Goal: Check status: Check status

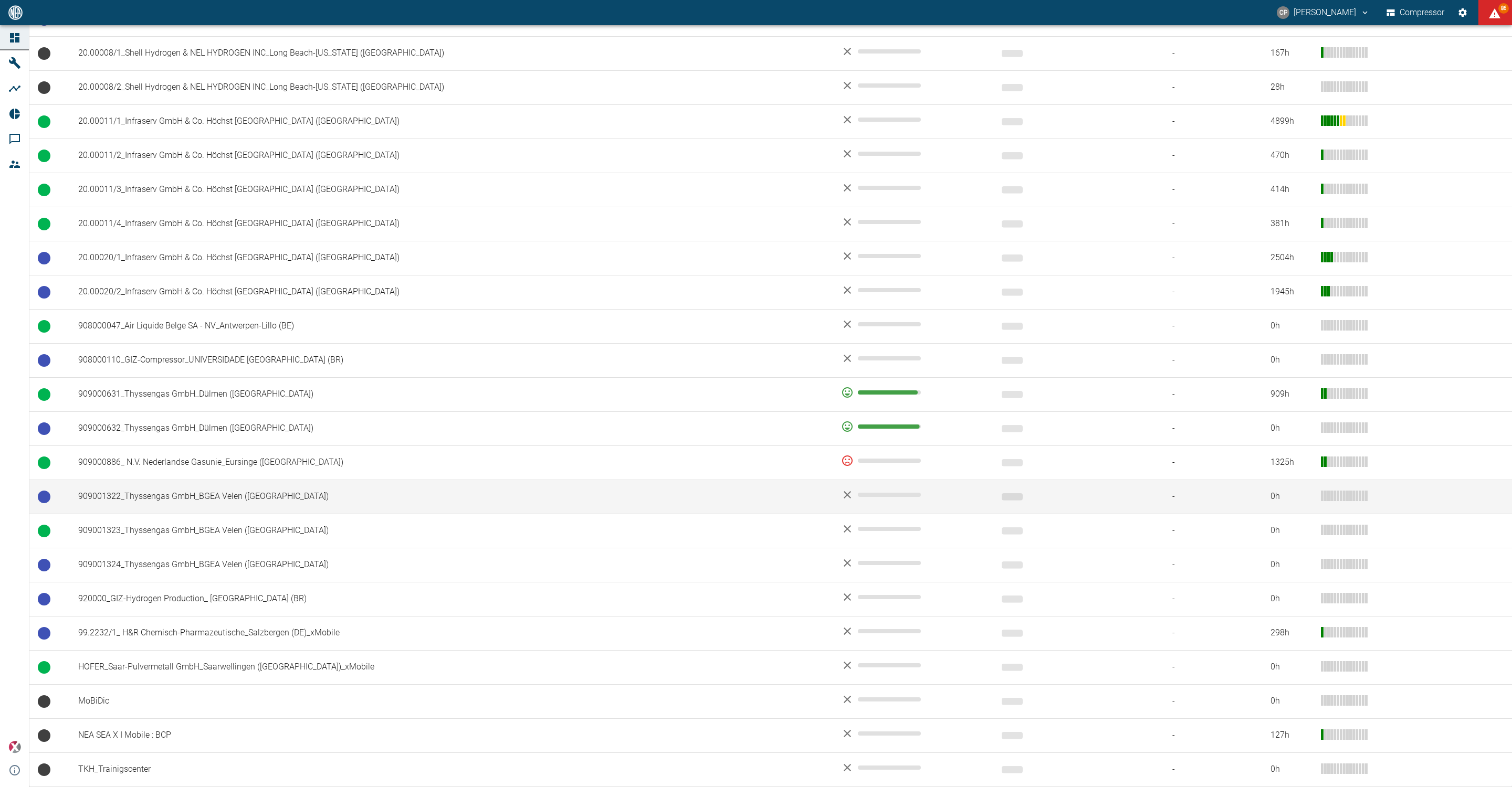
scroll to position [468, 0]
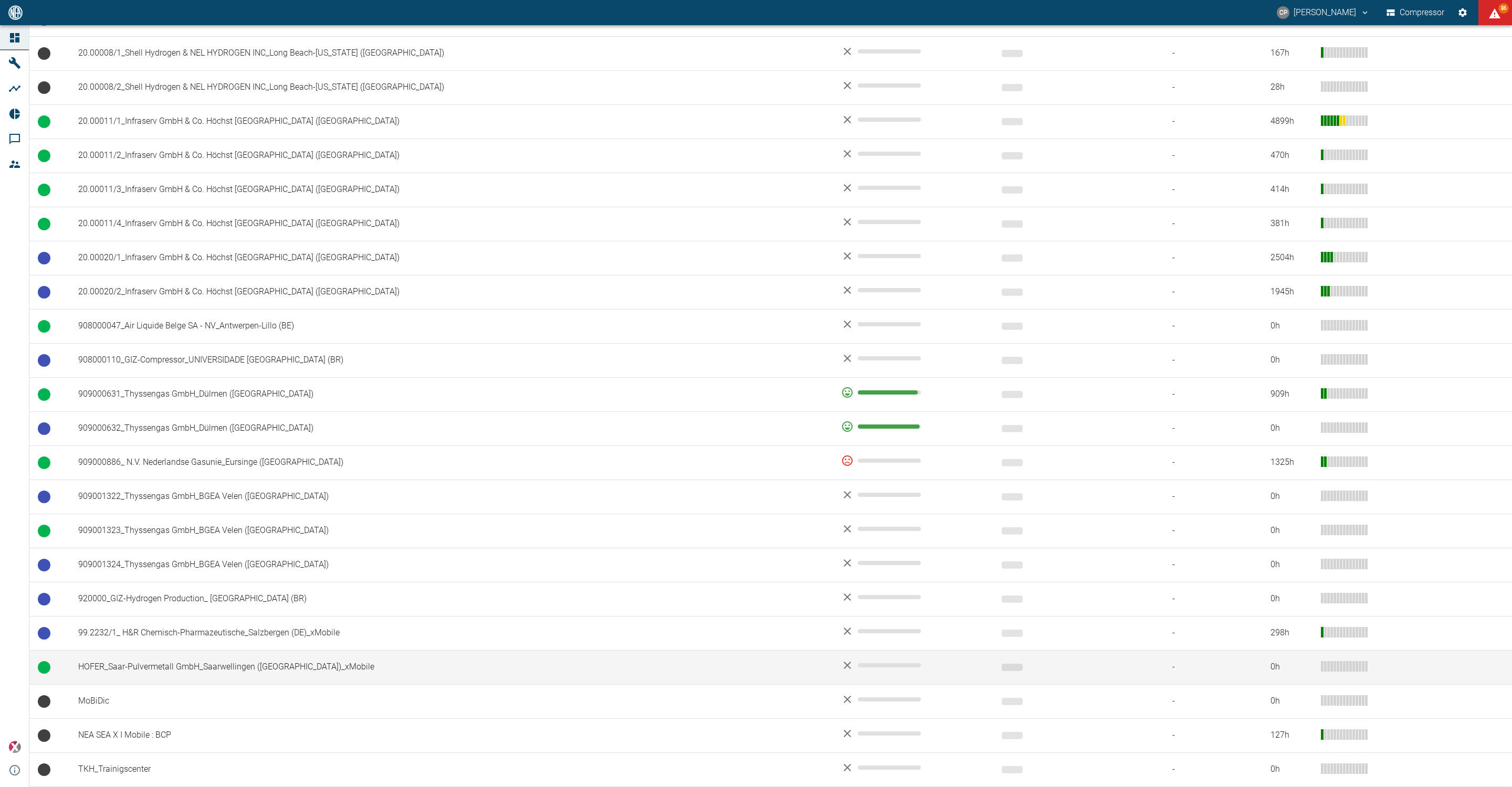
click at [140, 660] on td "HOFER_Saar-Pulvermetall GmbH_Saarwellingen ([GEOGRAPHIC_DATA])_xMobile" at bounding box center [450, 667] width 762 height 34
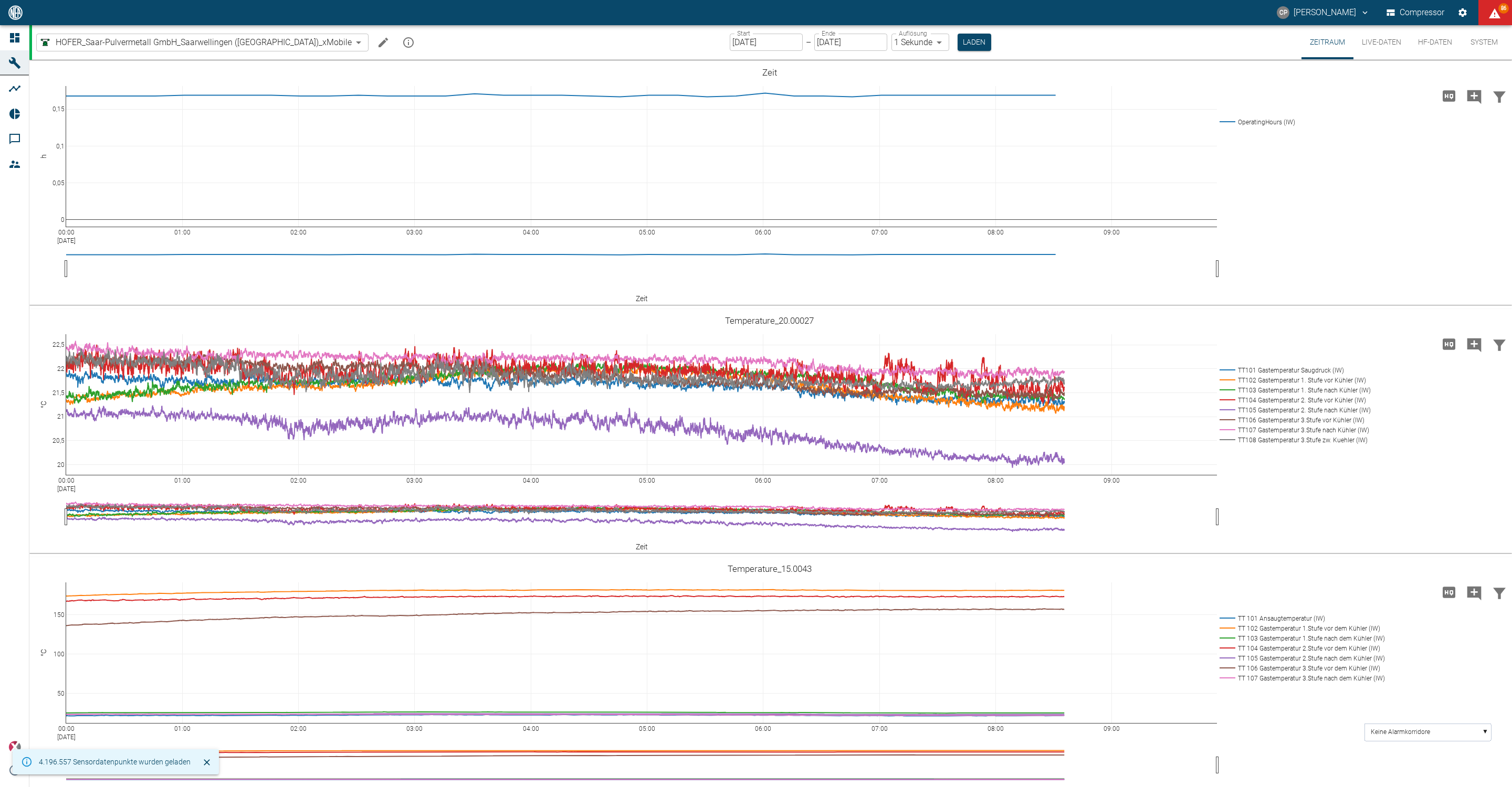
click at [729, 38] on input "[DATE]" at bounding box center [766, 42] width 73 height 17
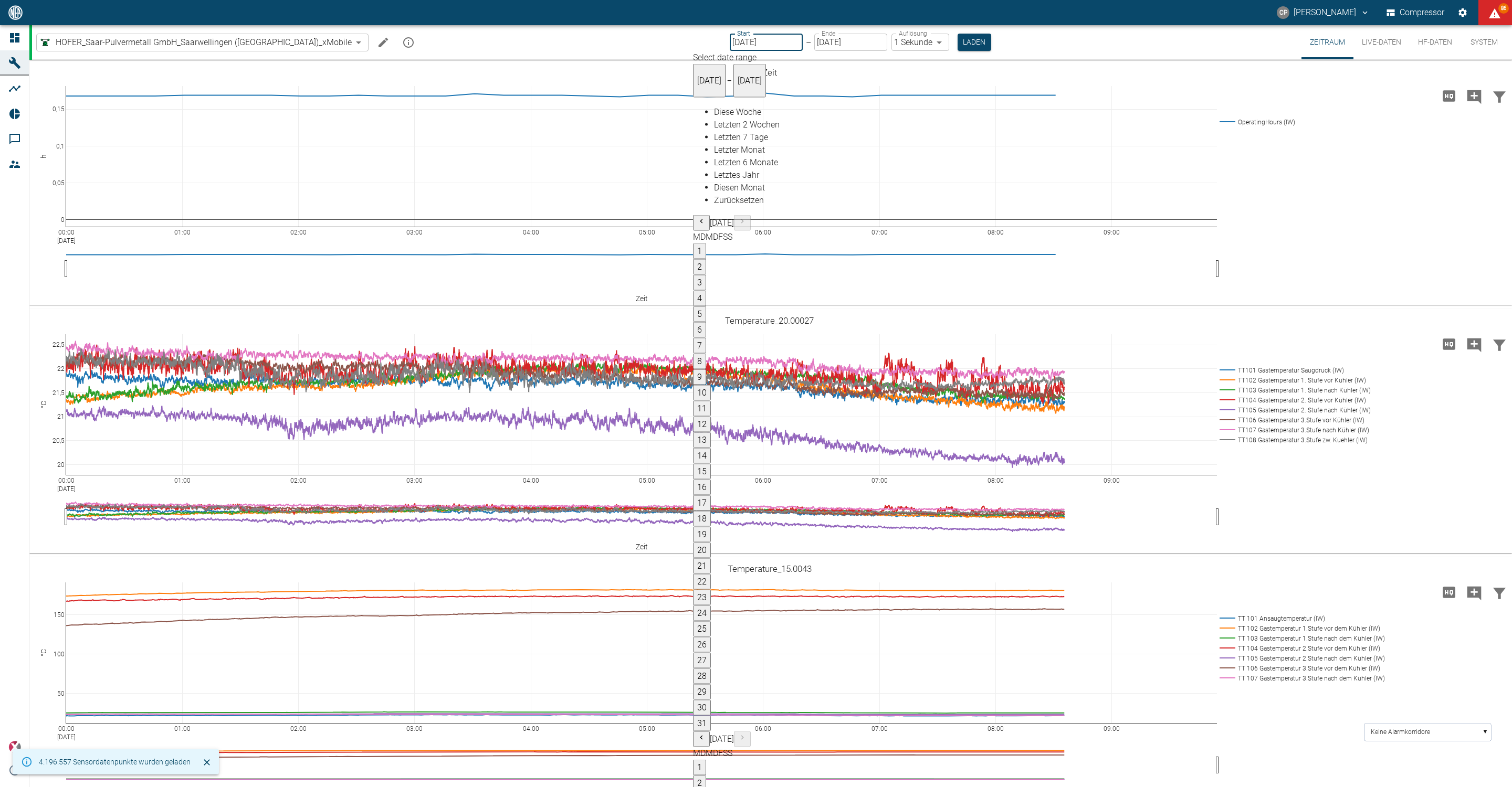
type input "10.09.2025"
type input "2min"
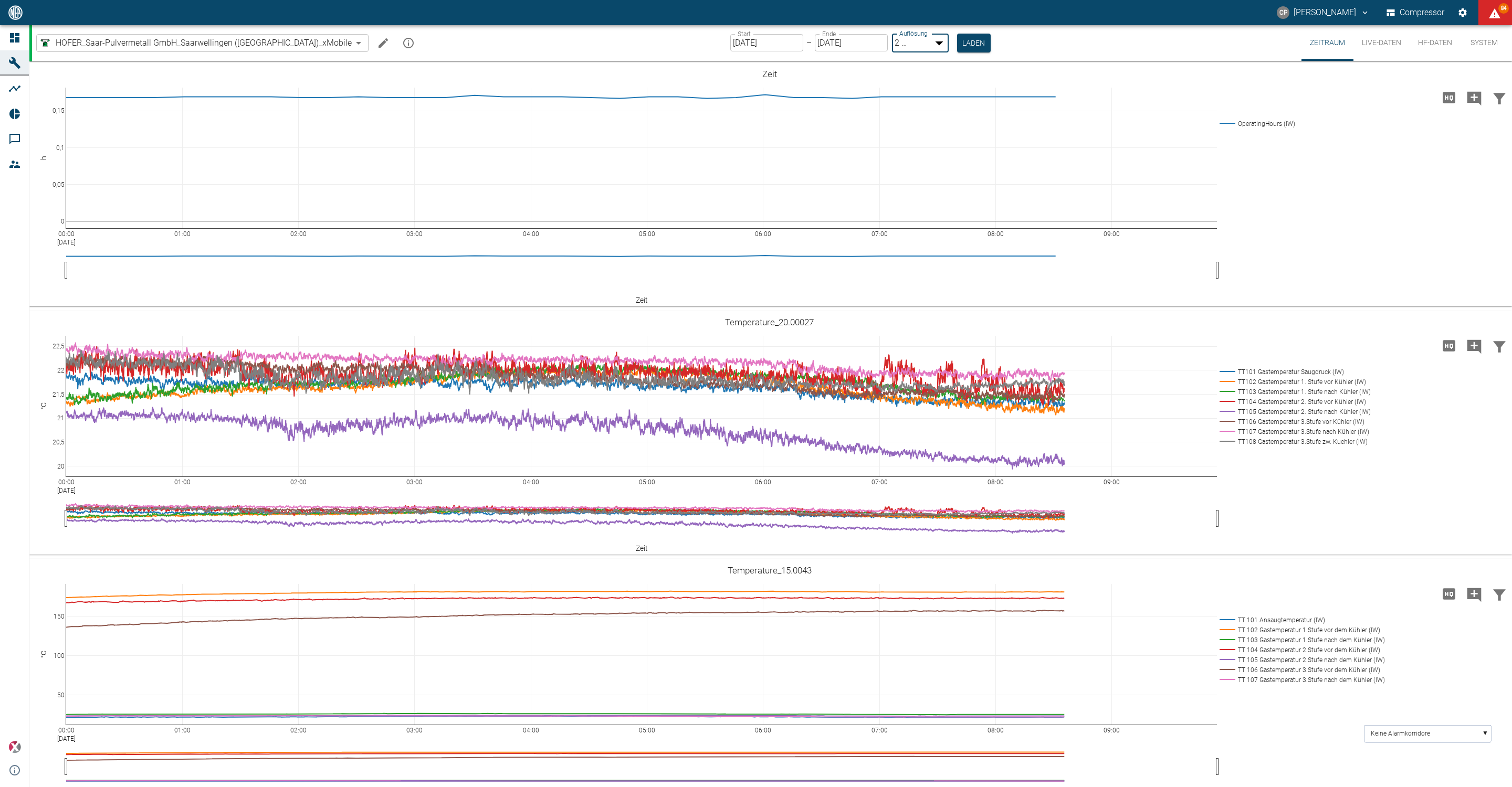
click at [892, 43] on body "CP Christoph Palm Compressor 84 Dashboard Maschinen Analysen Reports Kommentare…" at bounding box center [756, 393] width 1512 height 787
click at [926, 787] on div at bounding box center [756, 796] width 1512 height 0
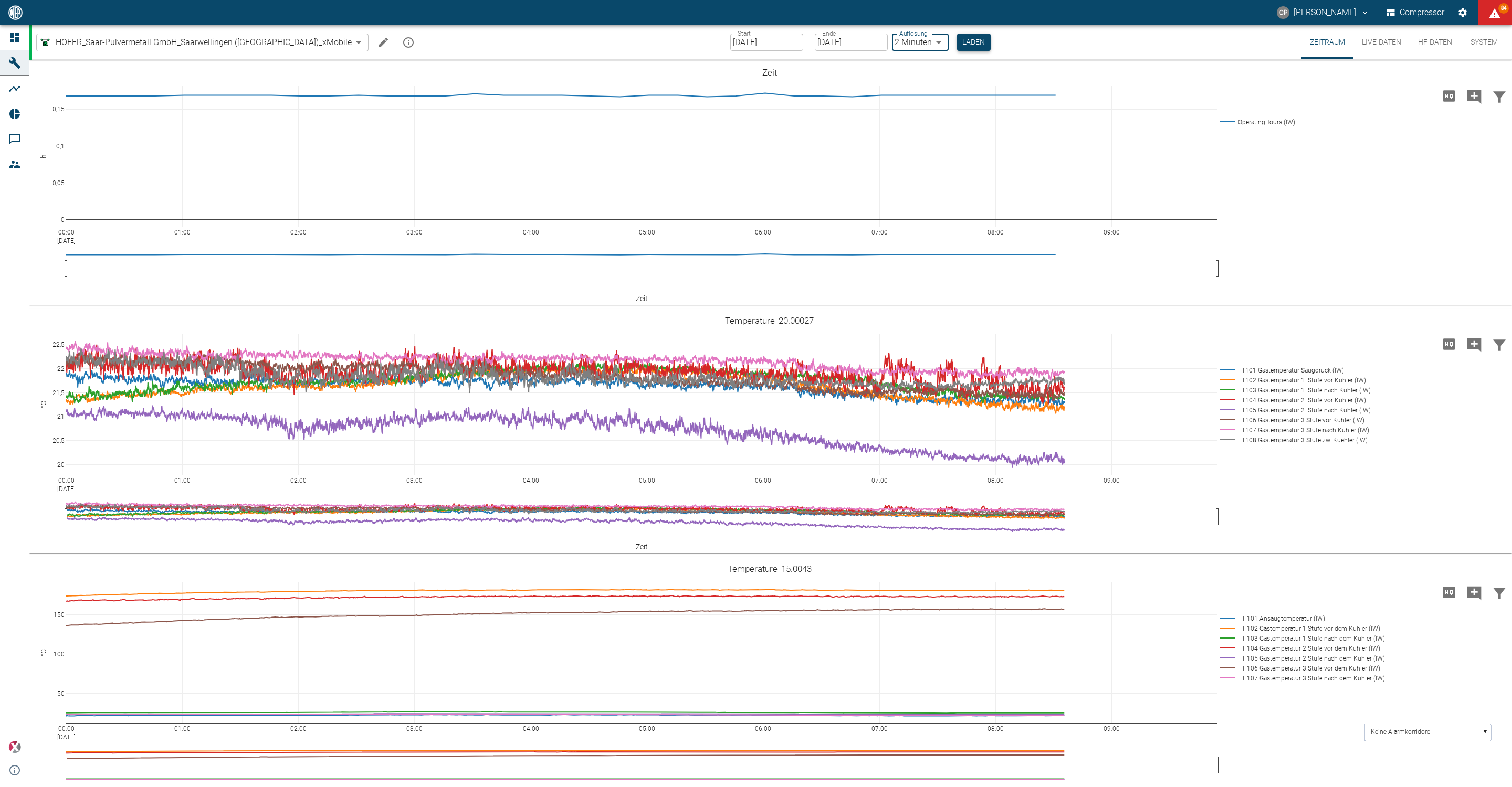
click at [957, 42] on button "Laden" at bounding box center [974, 42] width 34 height 17
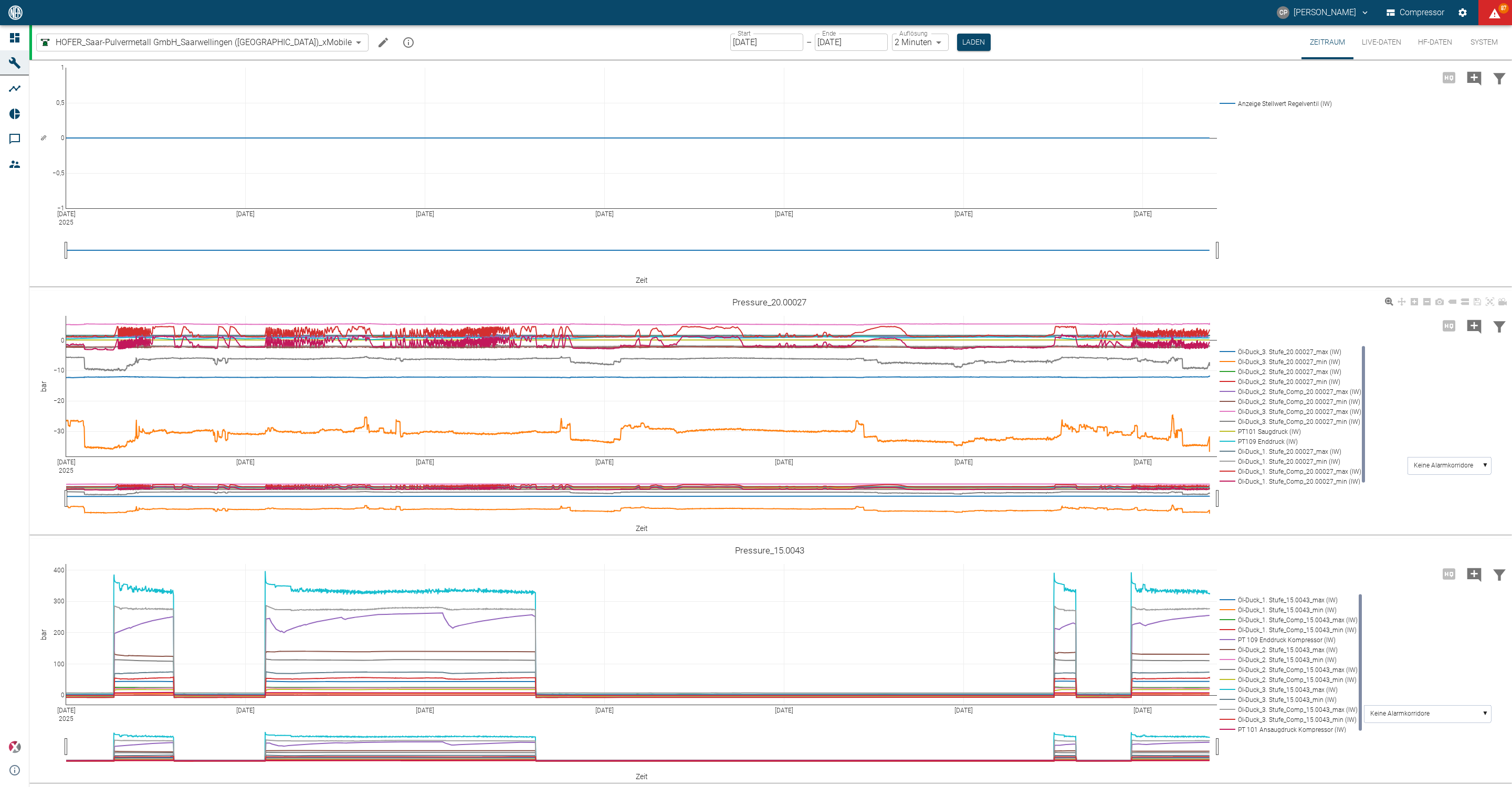
scroll to position [765, 0]
drag, startPoint x: 852, startPoint y: 552, endPoint x: 1284, endPoint y: 561, distance: 432.1
click at [1284, 561] on div "Sep 10 2025 Sep 11 Sep 12 Sep 13 Sep 14 Sep 15 Sep 16 0 100 200 300 400 Öl-Duck…" at bounding box center [769, 660] width 1480 height 236
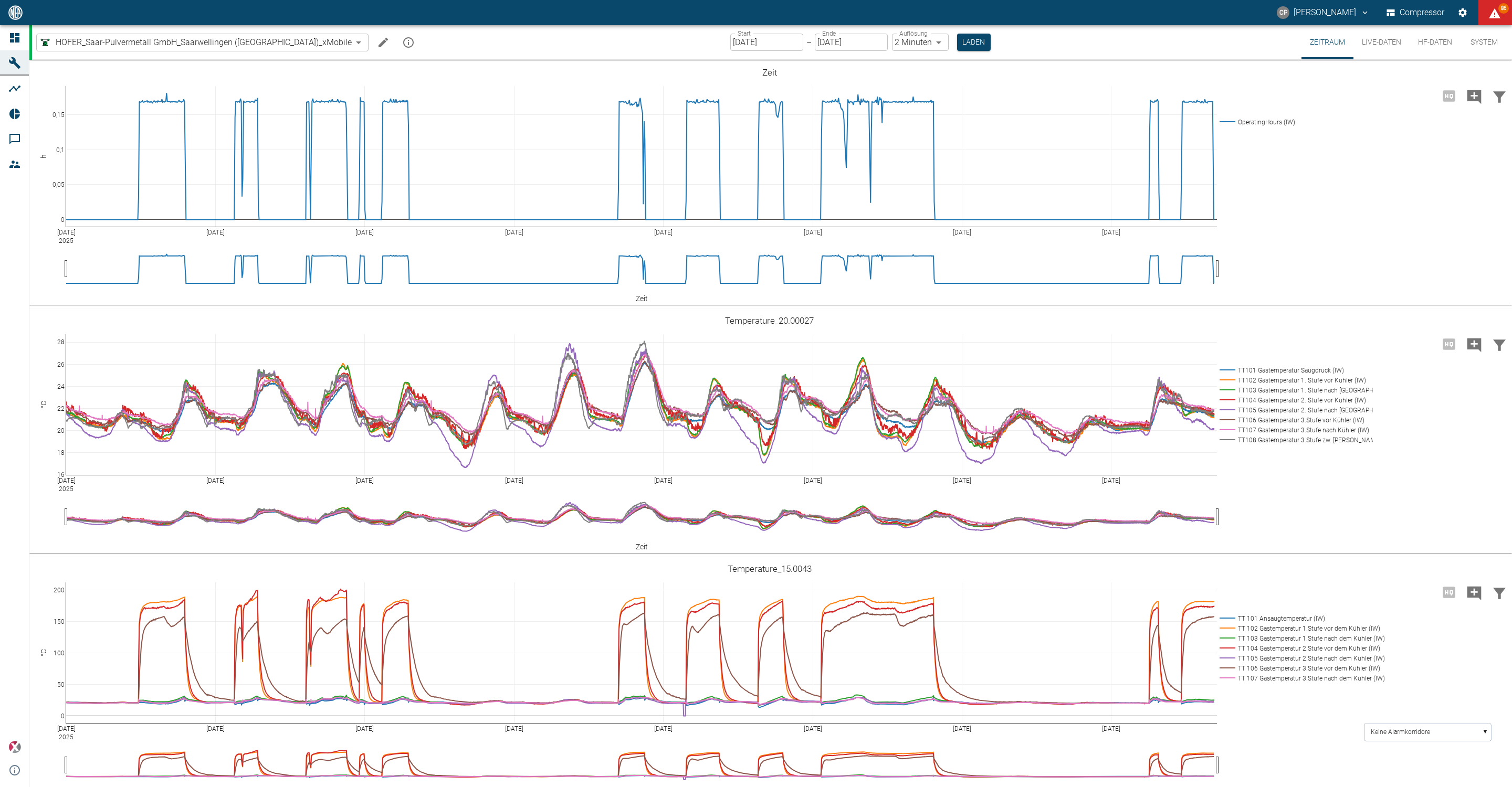
scroll to position [765, 0]
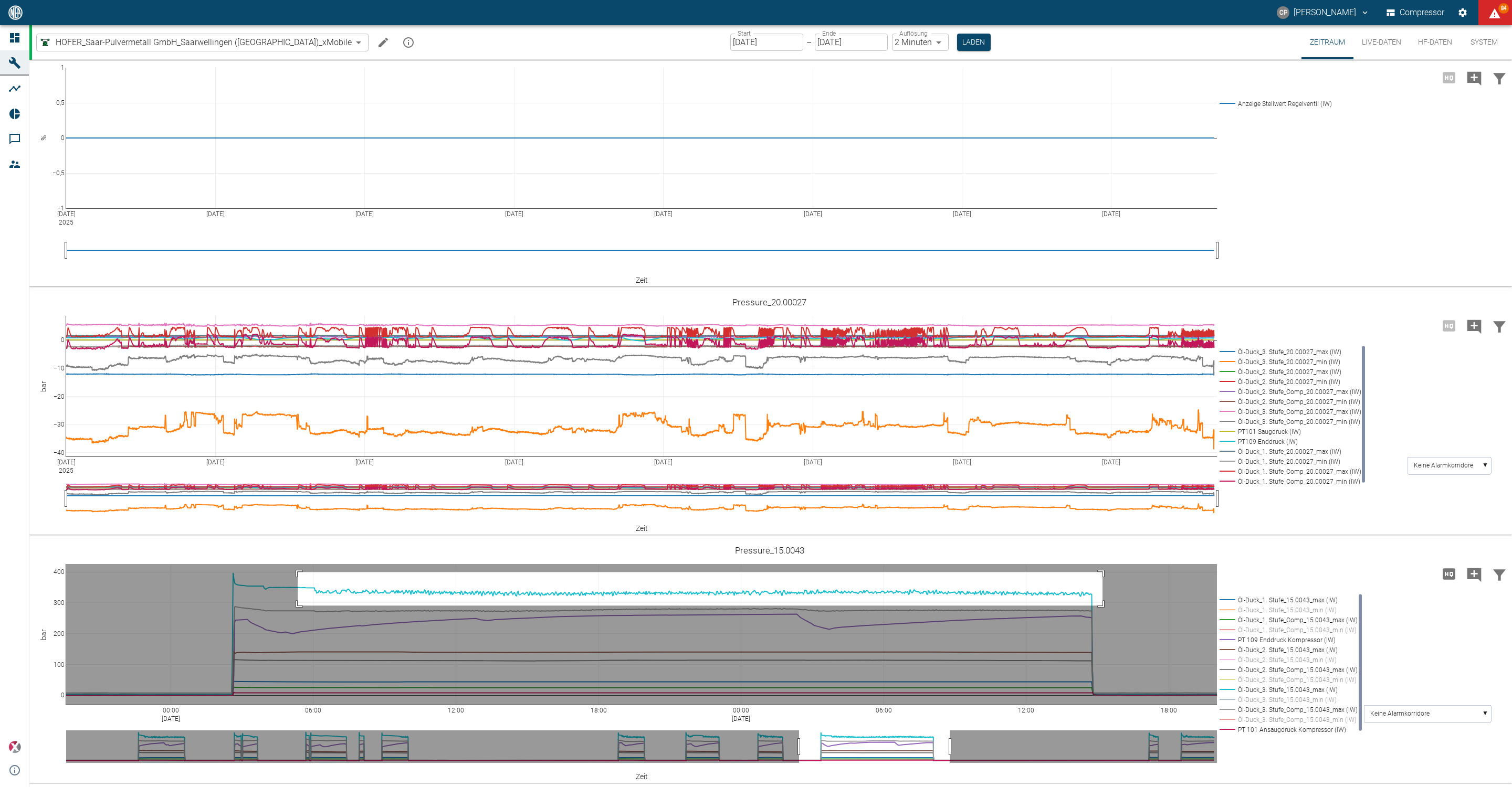
drag, startPoint x: 298, startPoint y: 571, endPoint x: 1102, endPoint y: 605, distance: 804.7
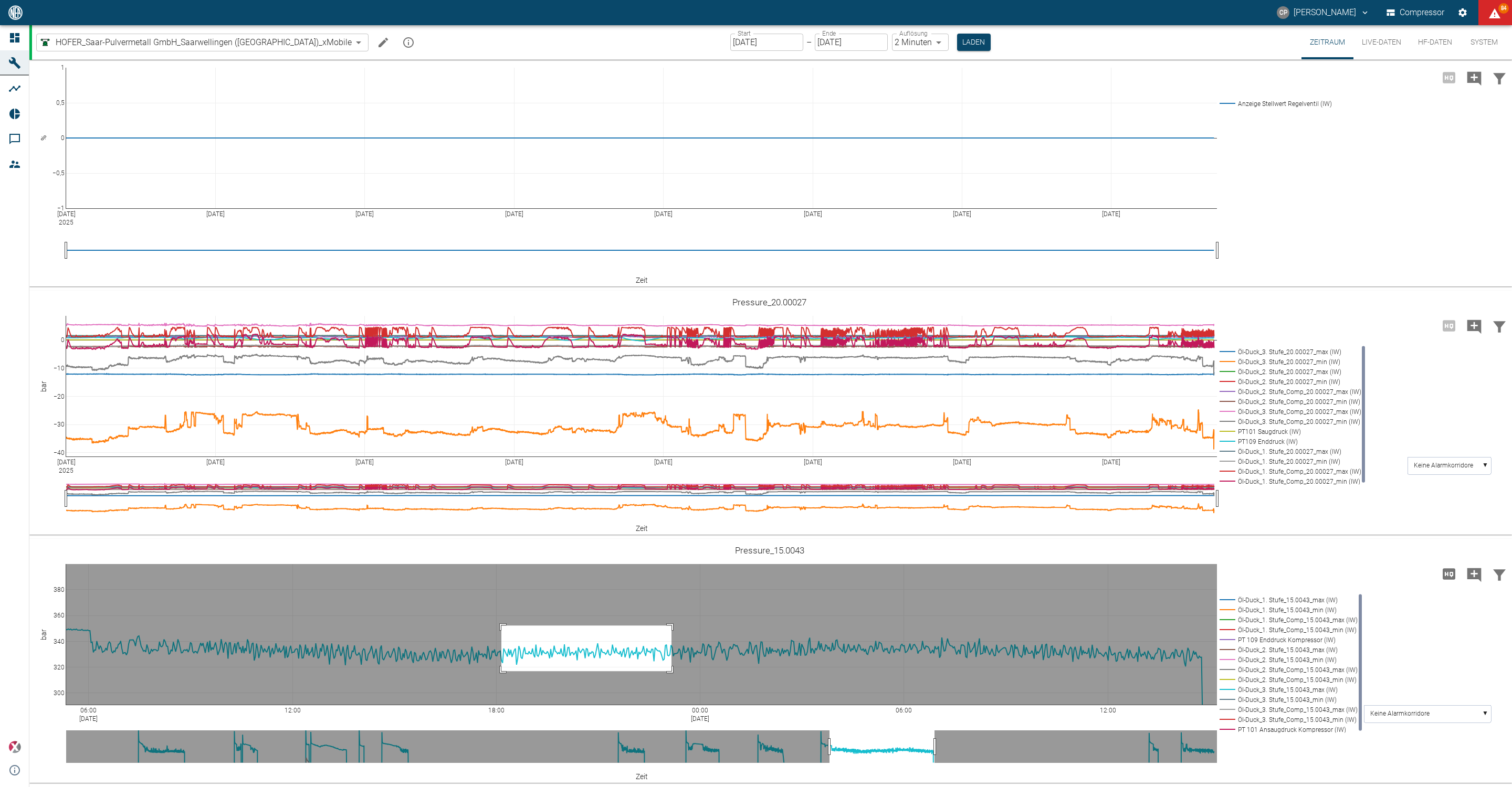
drag, startPoint x: 501, startPoint y: 625, endPoint x: 671, endPoint y: 670, distance: 175.9
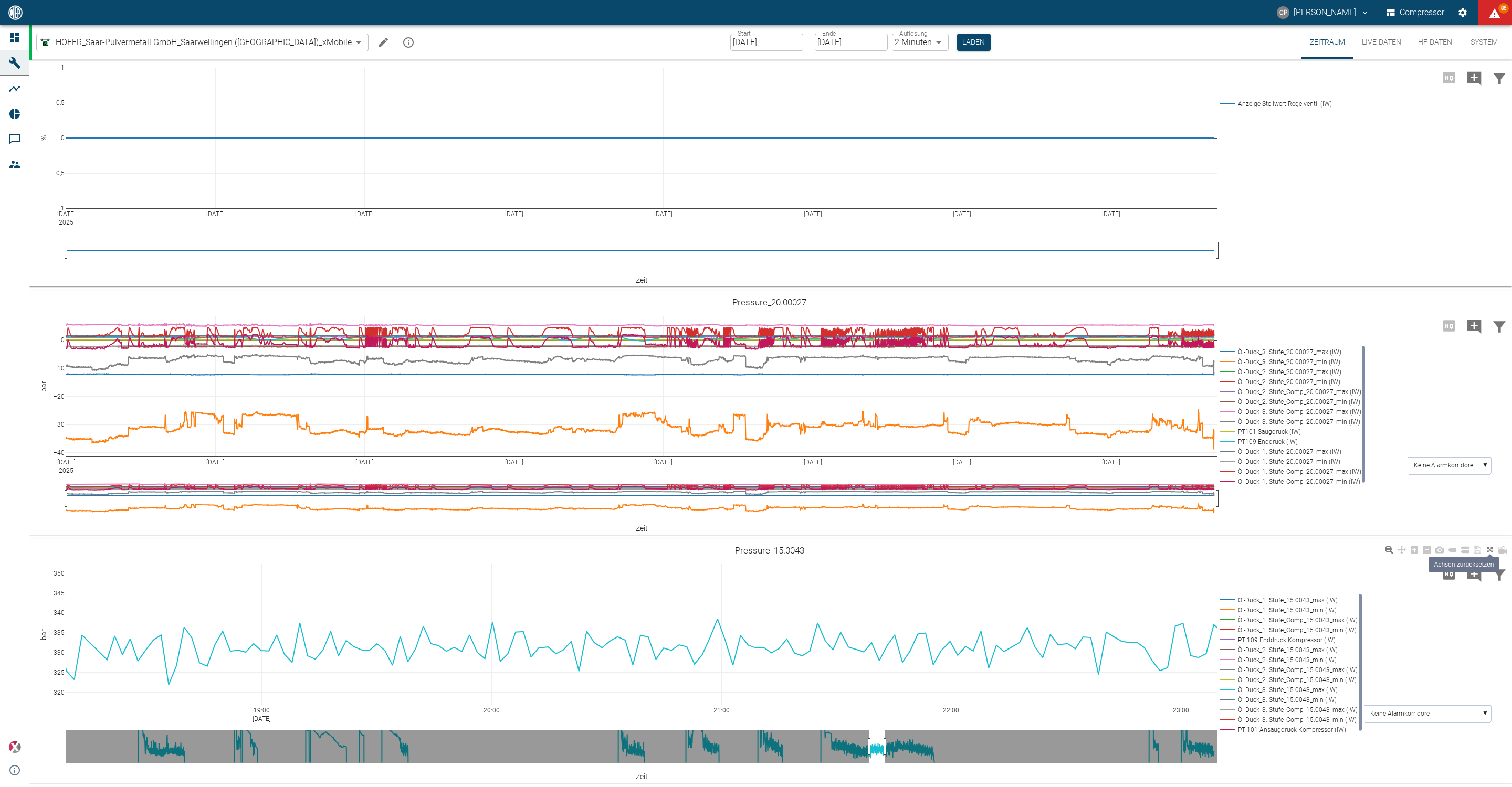
click at [1490, 553] on icon at bounding box center [1489, 549] width 8 height 8
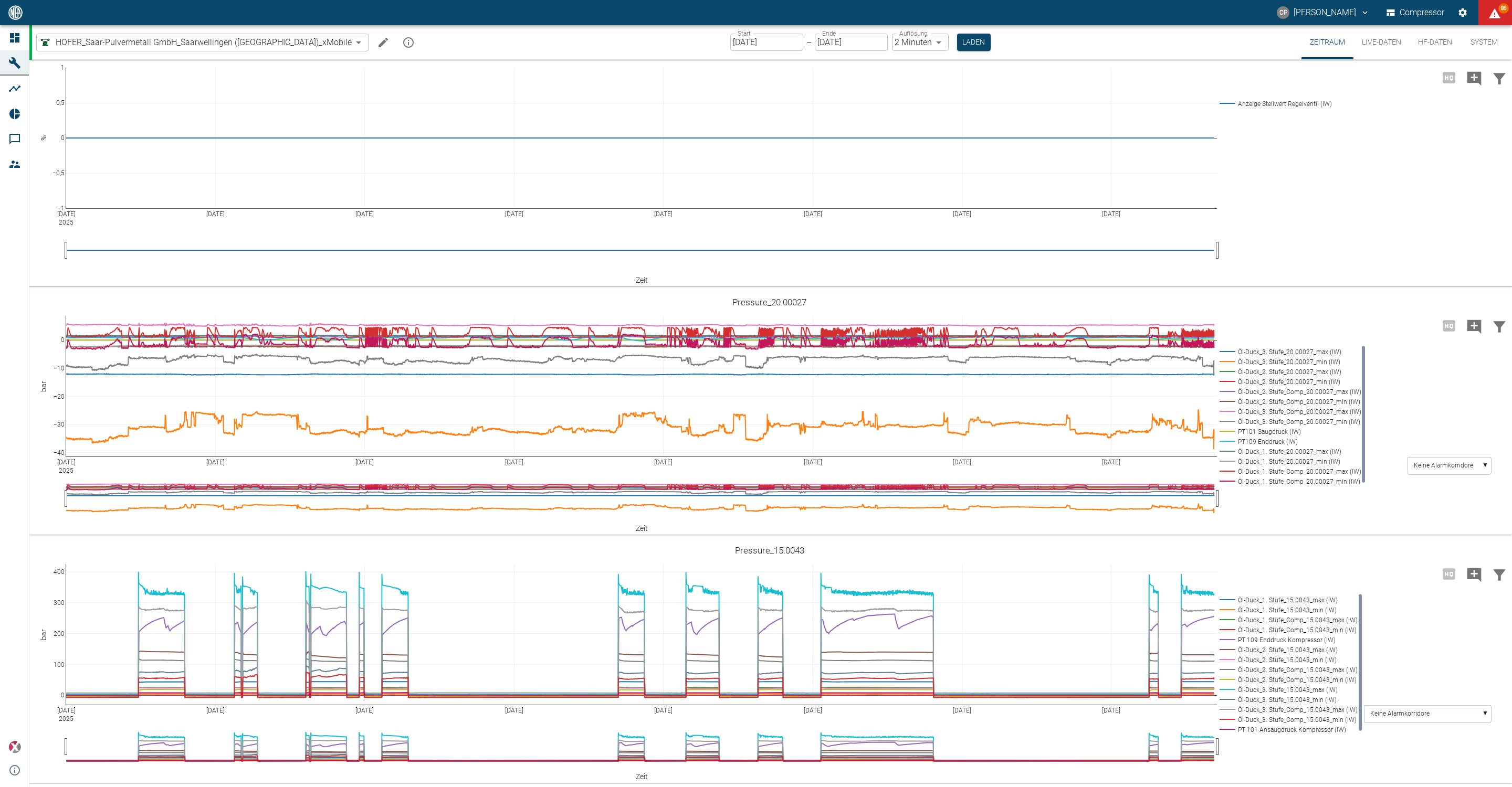
click at [1432, 48] on button "HF-Daten" at bounding box center [1434, 42] width 51 height 34
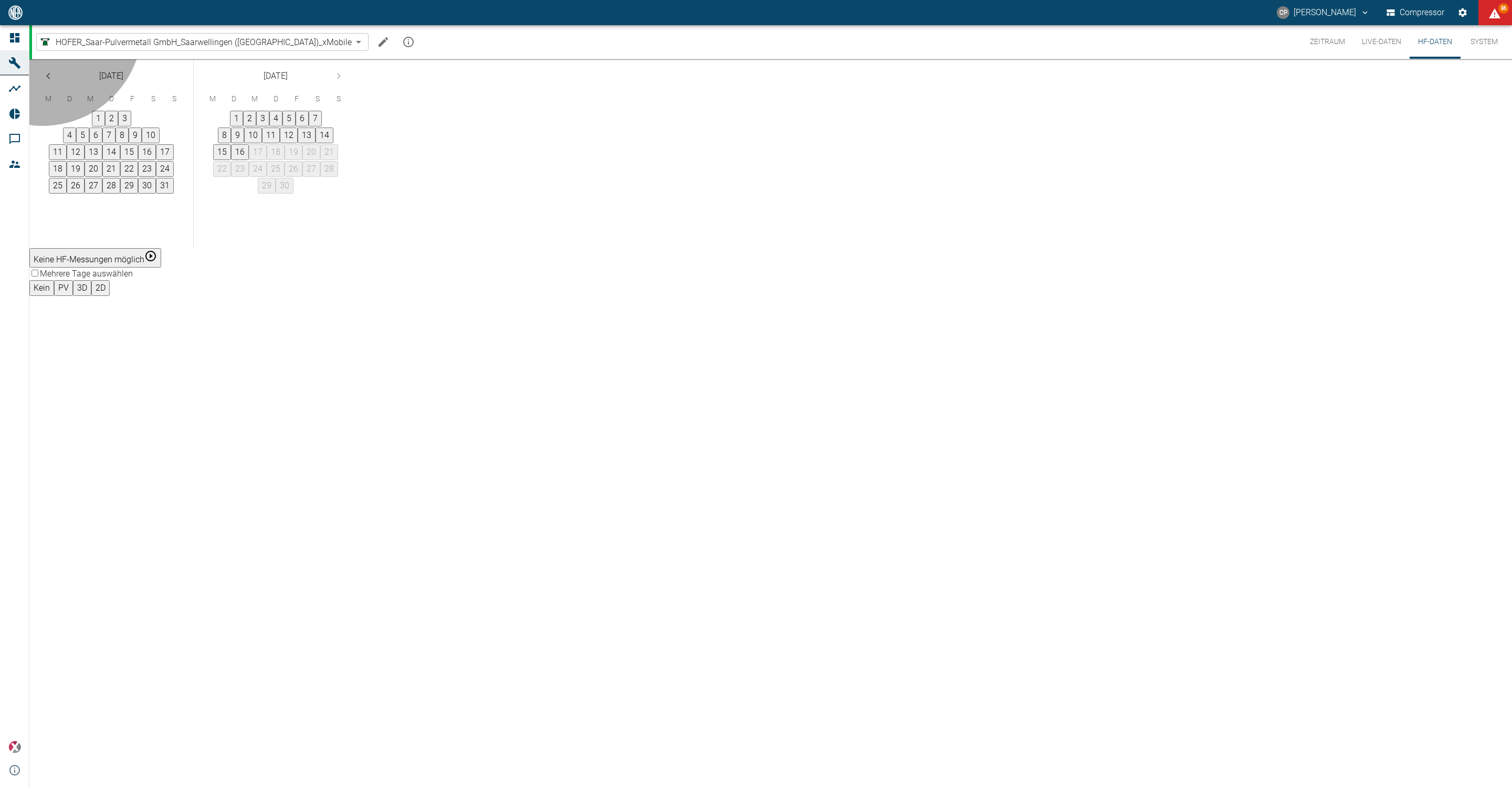
click at [161, 248] on button "Keine HF-Messungen möglich" at bounding box center [95, 258] width 132 height 20
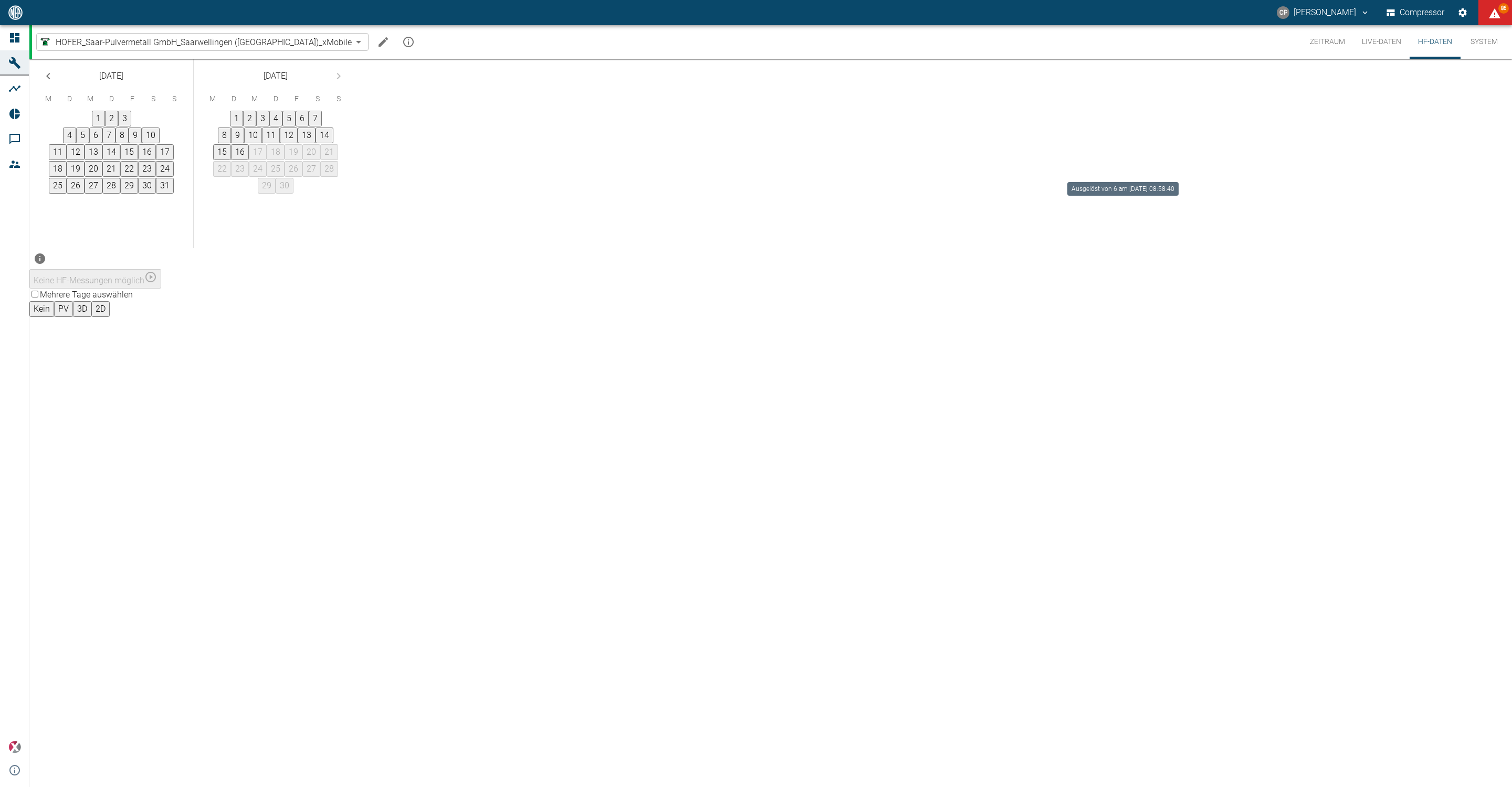
click at [45, 253] on icon "Ausgelöst von 6 am 16.9.2025, 08:58:40" at bounding box center [40, 258] width 11 height 11
click at [1119, 289] on div "Mehrere Tage auswählen Kein PV 3D 2D" at bounding box center [770, 303] width 1483 height 29
click at [1376, 51] on button "Live-Daten" at bounding box center [1381, 42] width 56 height 34
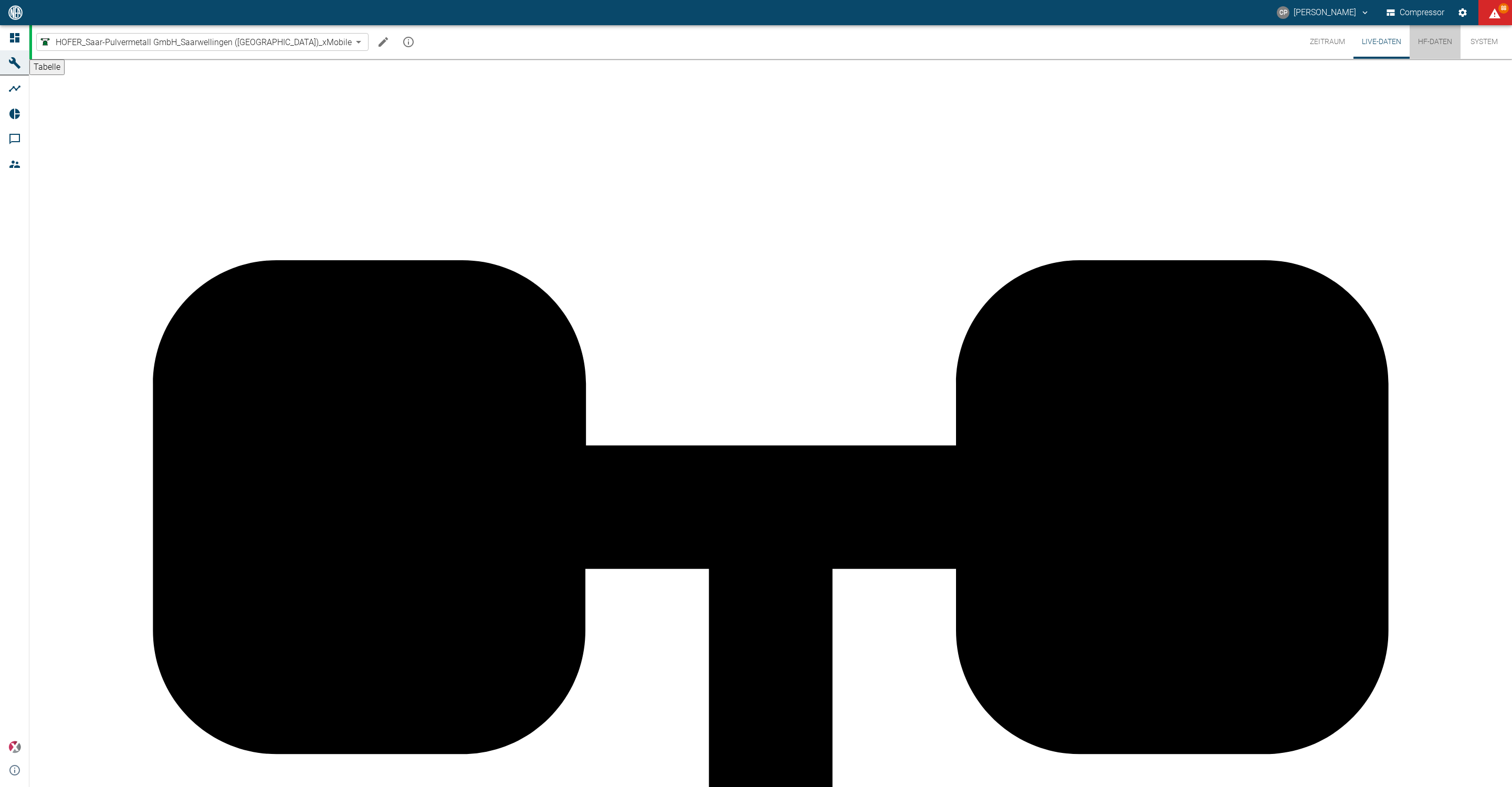
click at [1423, 43] on button "HF-Daten" at bounding box center [1434, 42] width 51 height 34
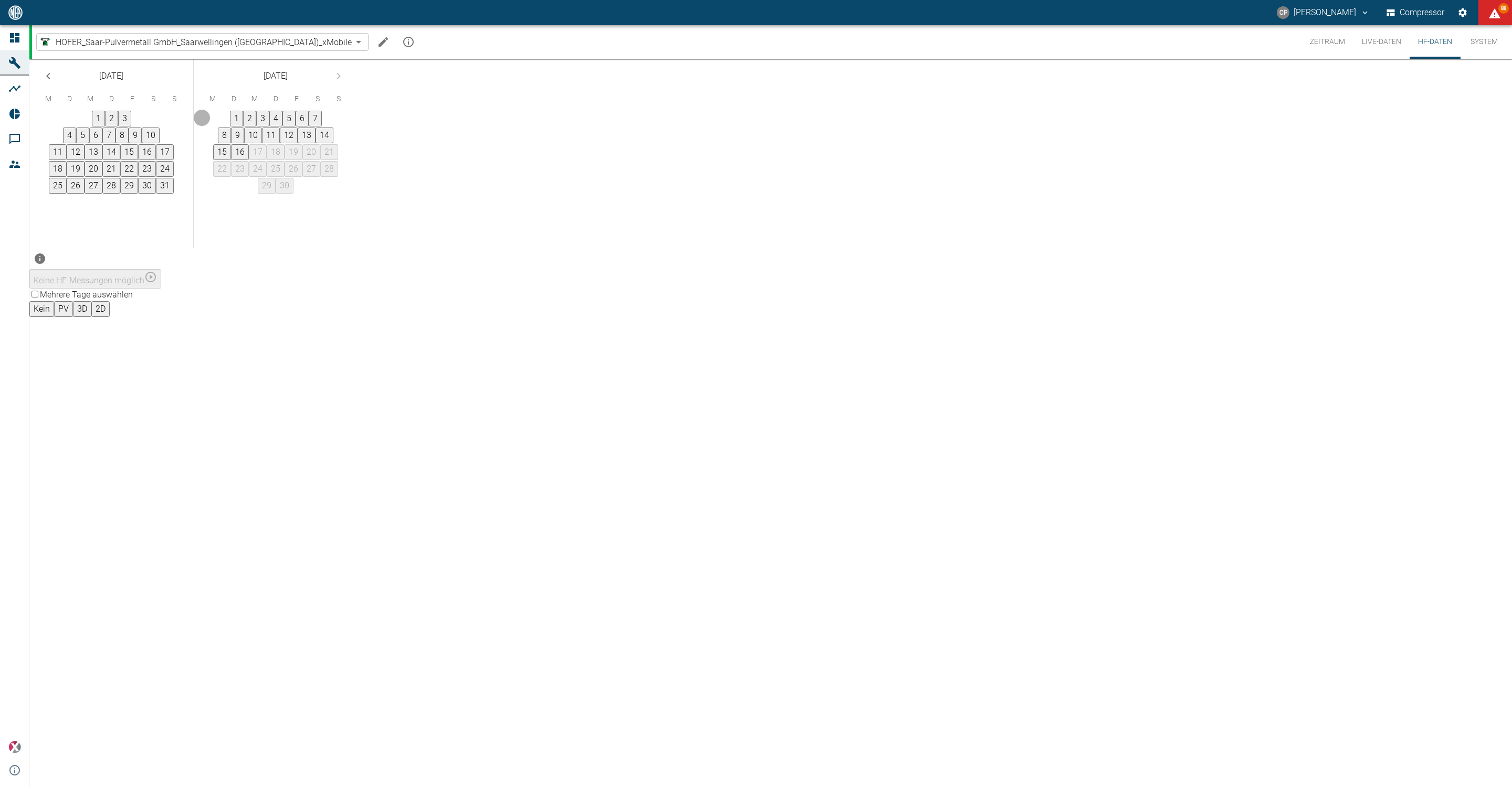
click at [249, 160] on button "16" at bounding box center [240, 152] width 18 height 16
click at [231, 160] on button "15" at bounding box center [222, 152] width 18 height 16
click at [249, 160] on button "16" at bounding box center [240, 152] width 18 height 16
click at [85, 176] on button "19" at bounding box center [76, 169] width 18 height 16
click at [249, 160] on button "16" at bounding box center [240, 152] width 18 height 16
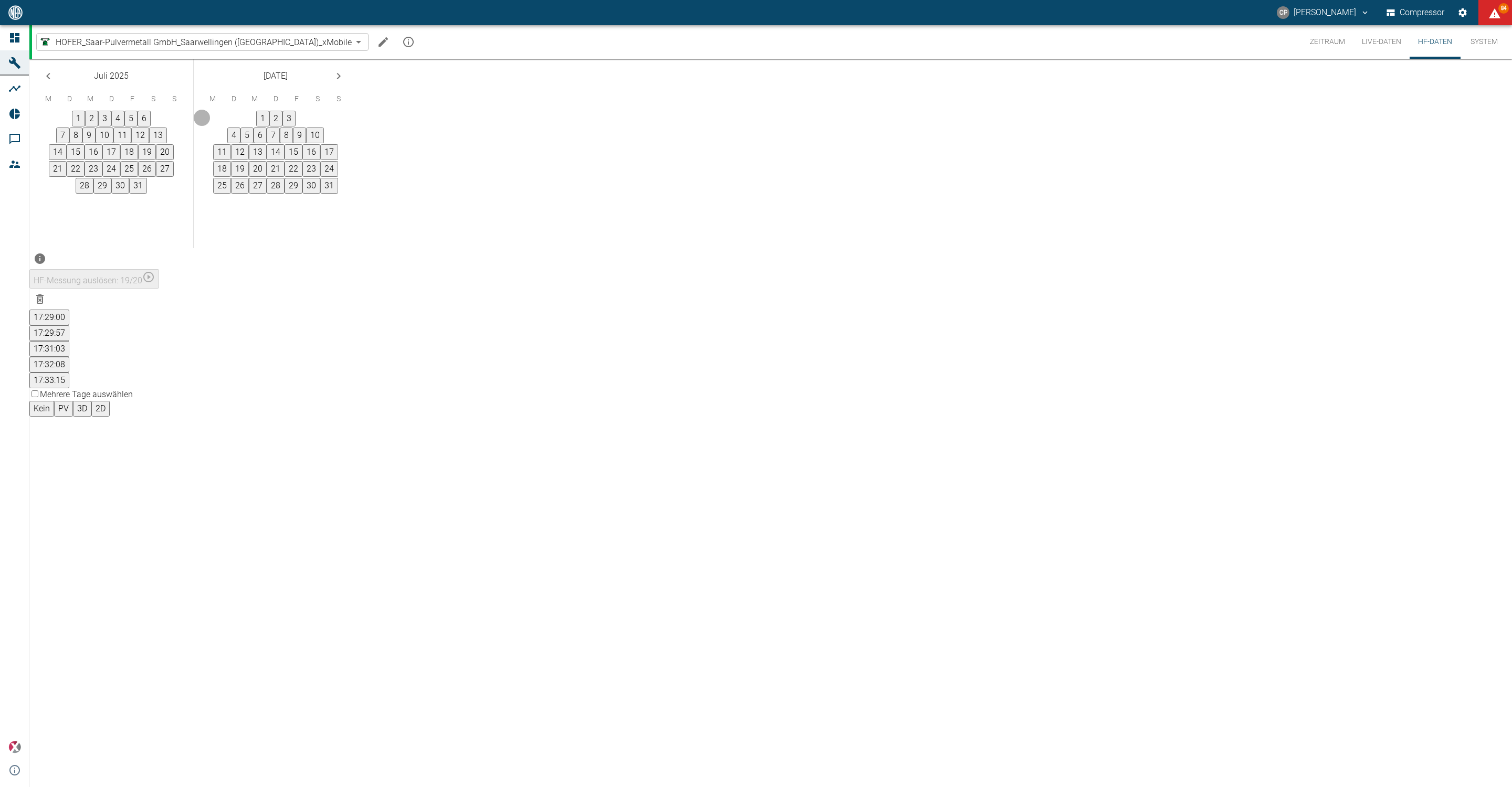
click at [249, 176] on button "19" at bounding box center [240, 169] width 18 height 16
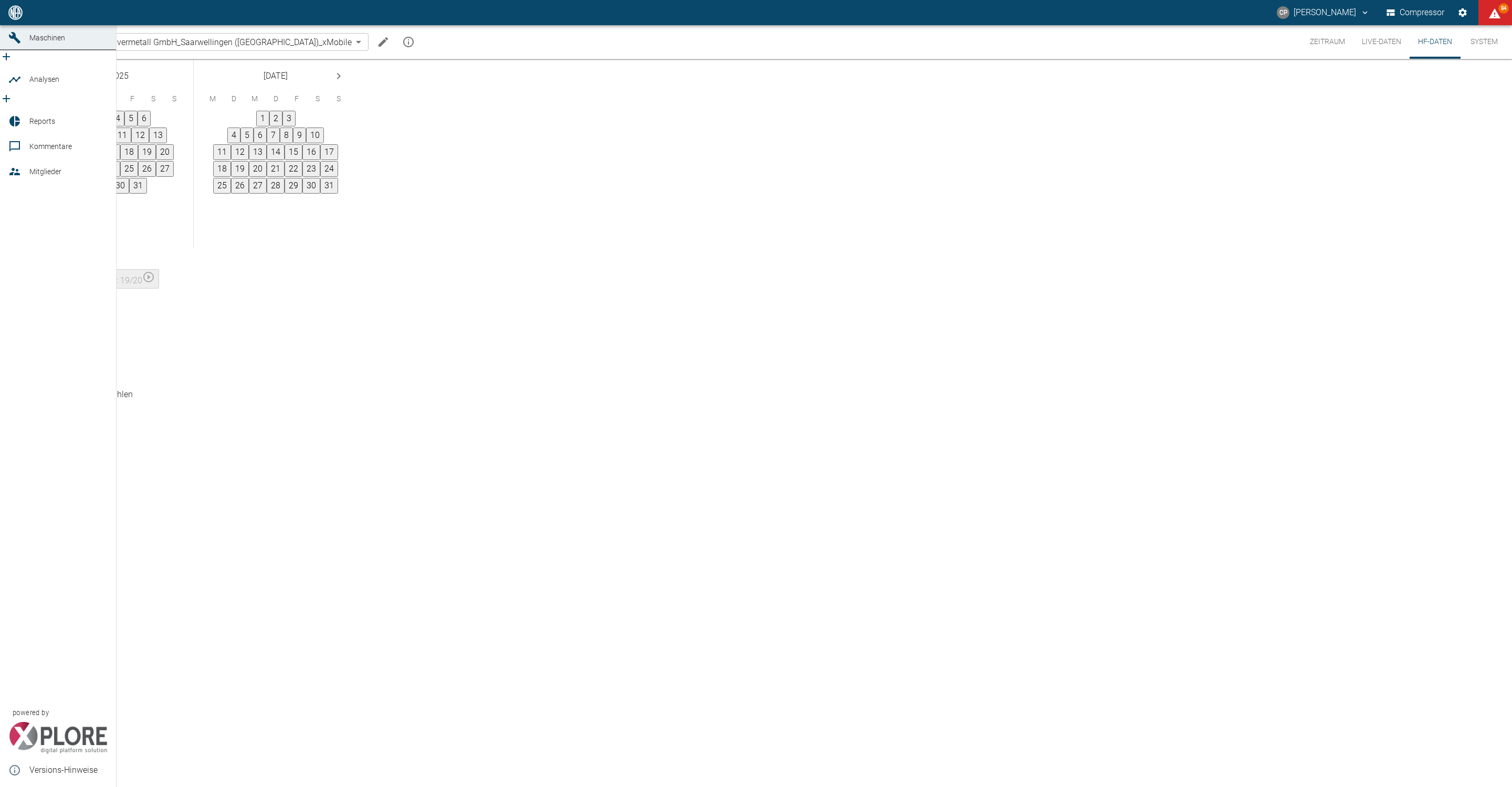
click at [29, 25] on link "Dashboard" at bounding box center [58, 12] width 116 height 25
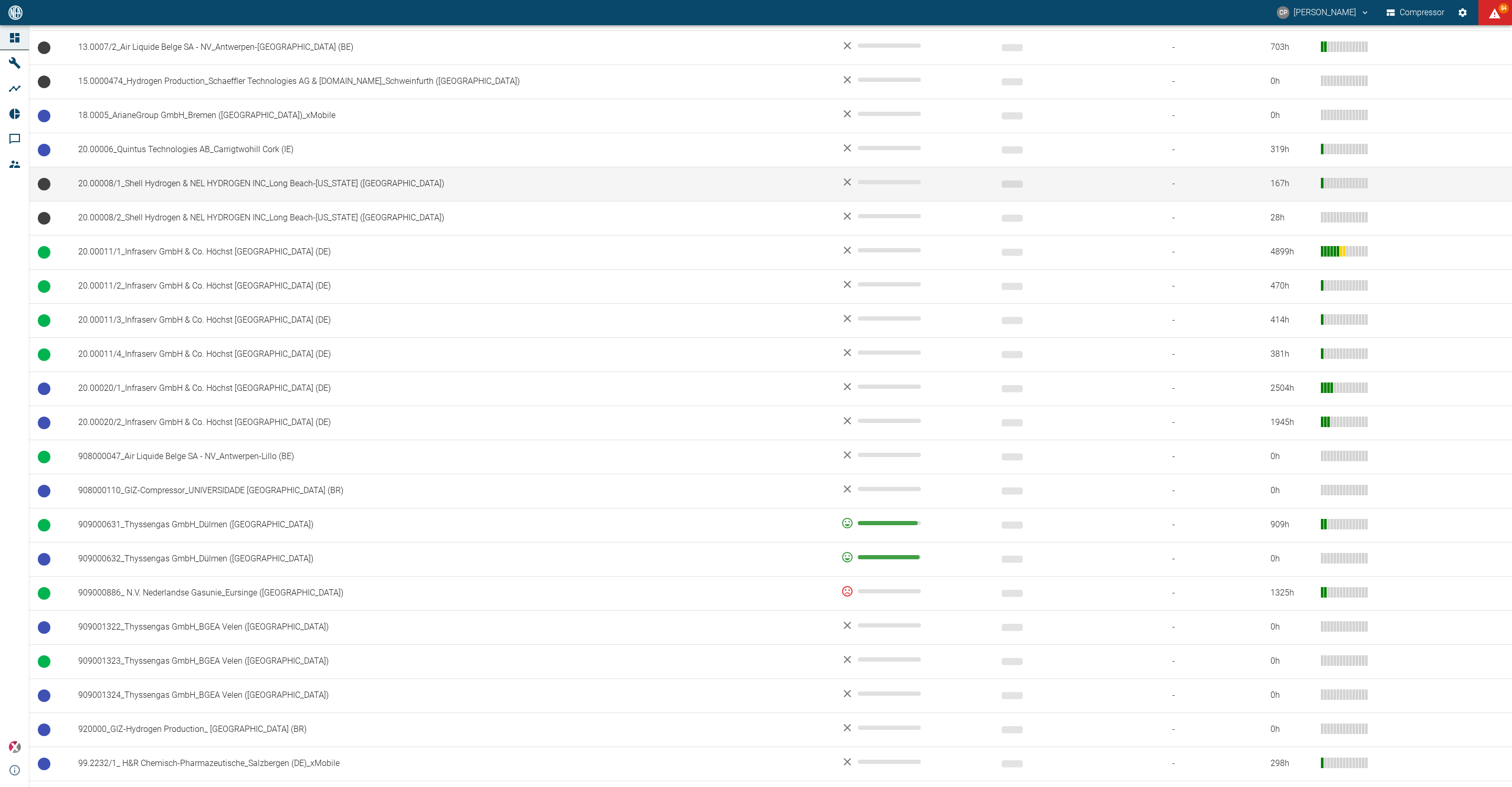
scroll to position [468, 0]
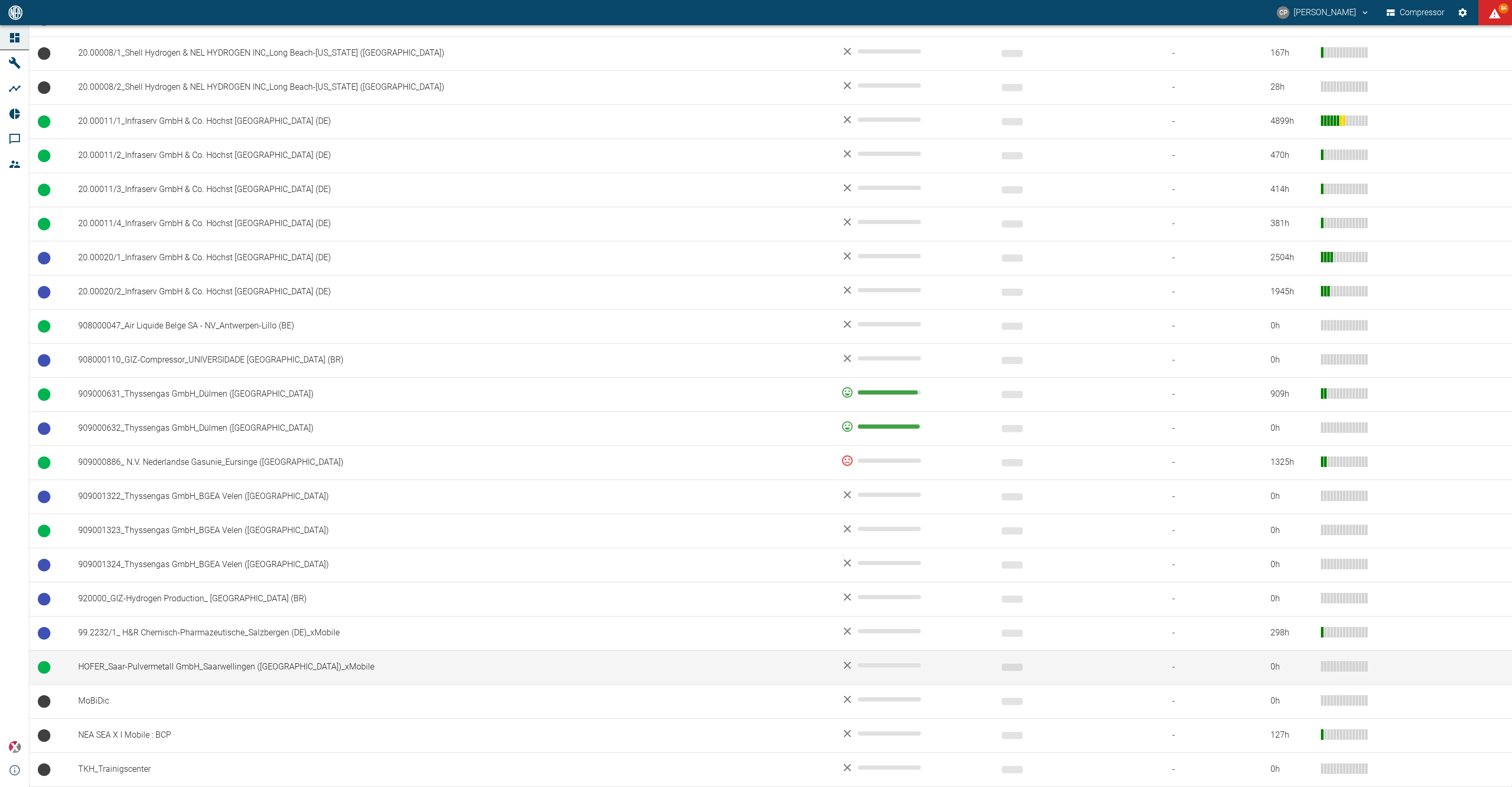
click at [164, 658] on td "HOFER_Saar-Pulvermetall GmbH_Saarwellingen ([GEOGRAPHIC_DATA])_xMobile" at bounding box center [450, 667] width 762 height 34
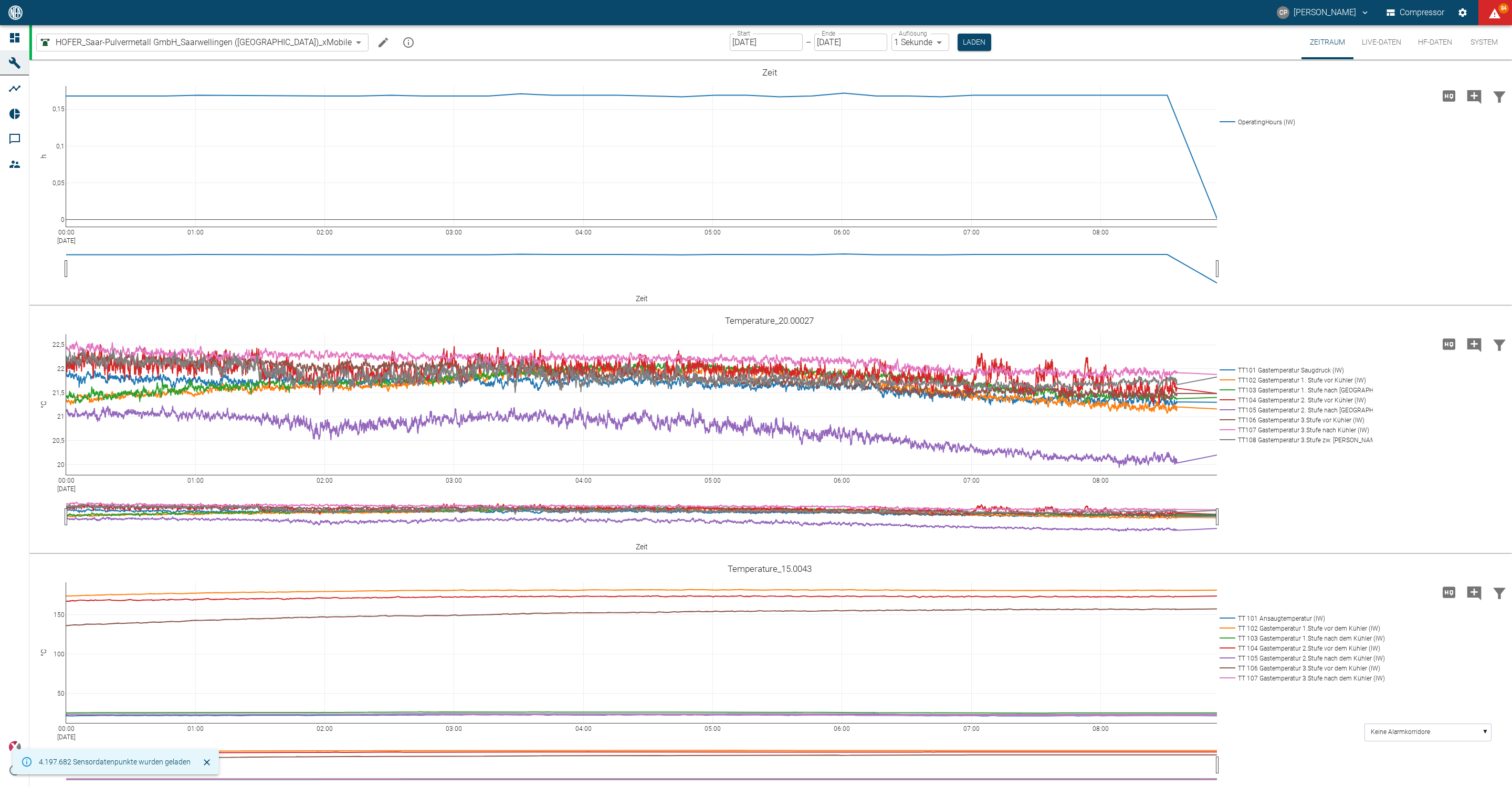
click at [1436, 37] on button "HF-Daten" at bounding box center [1434, 42] width 51 height 34
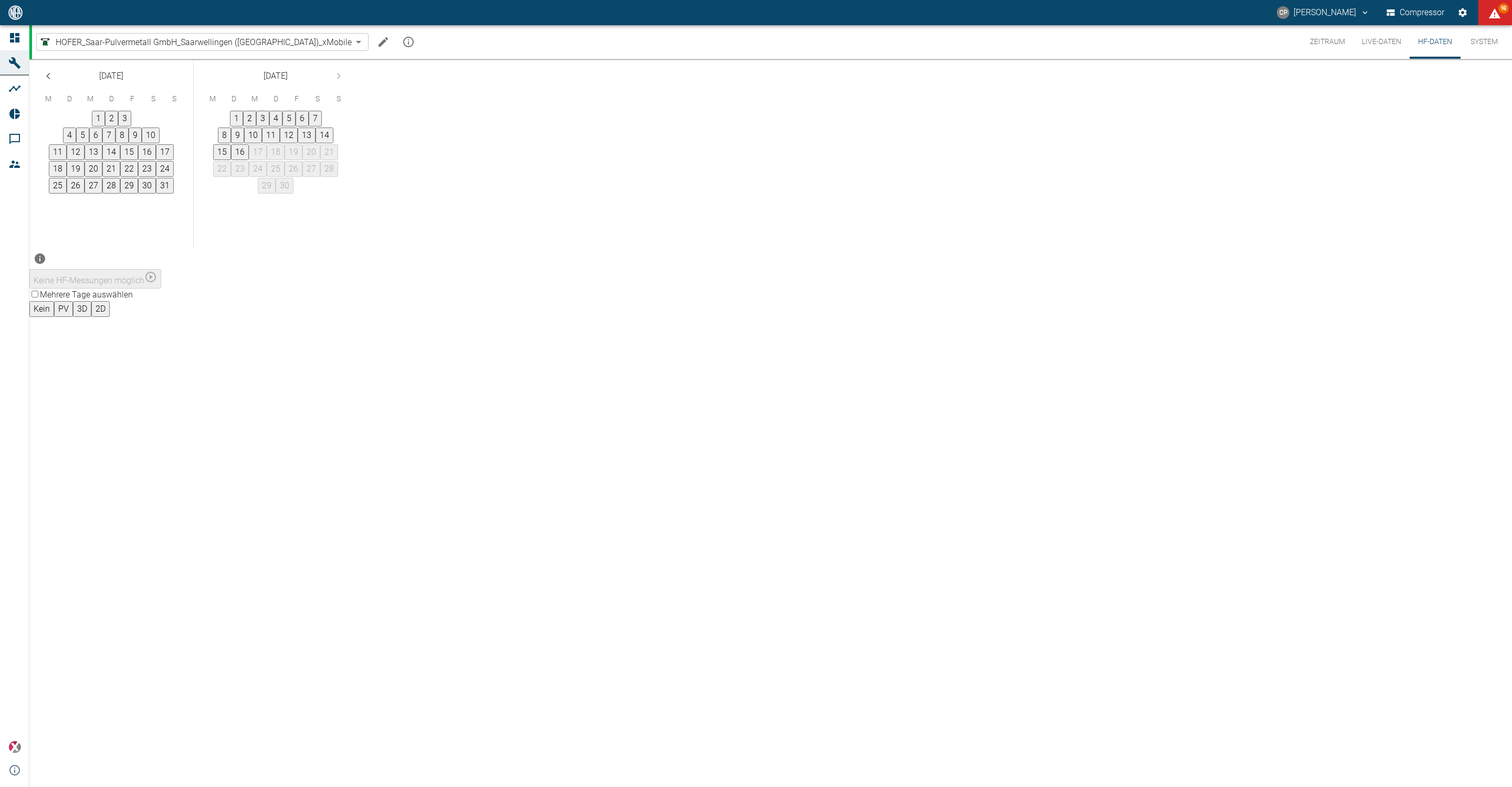
click at [249, 160] on button "16" at bounding box center [240, 152] width 18 height 16
click at [1163, 269] on div "Keine HF-Messungen möglich" at bounding box center [770, 279] width 1483 height 20
click at [45, 253] on icon "Ausgelöst von 6 am 16.9.2025, 08:58:40" at bounding box center [40, 258] width 11 height 11
click at [1200, 311] on div "Mehrere Tage auswählen Kein PV 3D 2D" at bounding box center [770, 303] width 1483 height 29
click at [1315, 42] on button "Zeitraum" at bounding box center [1327, 42] width 52 height 34
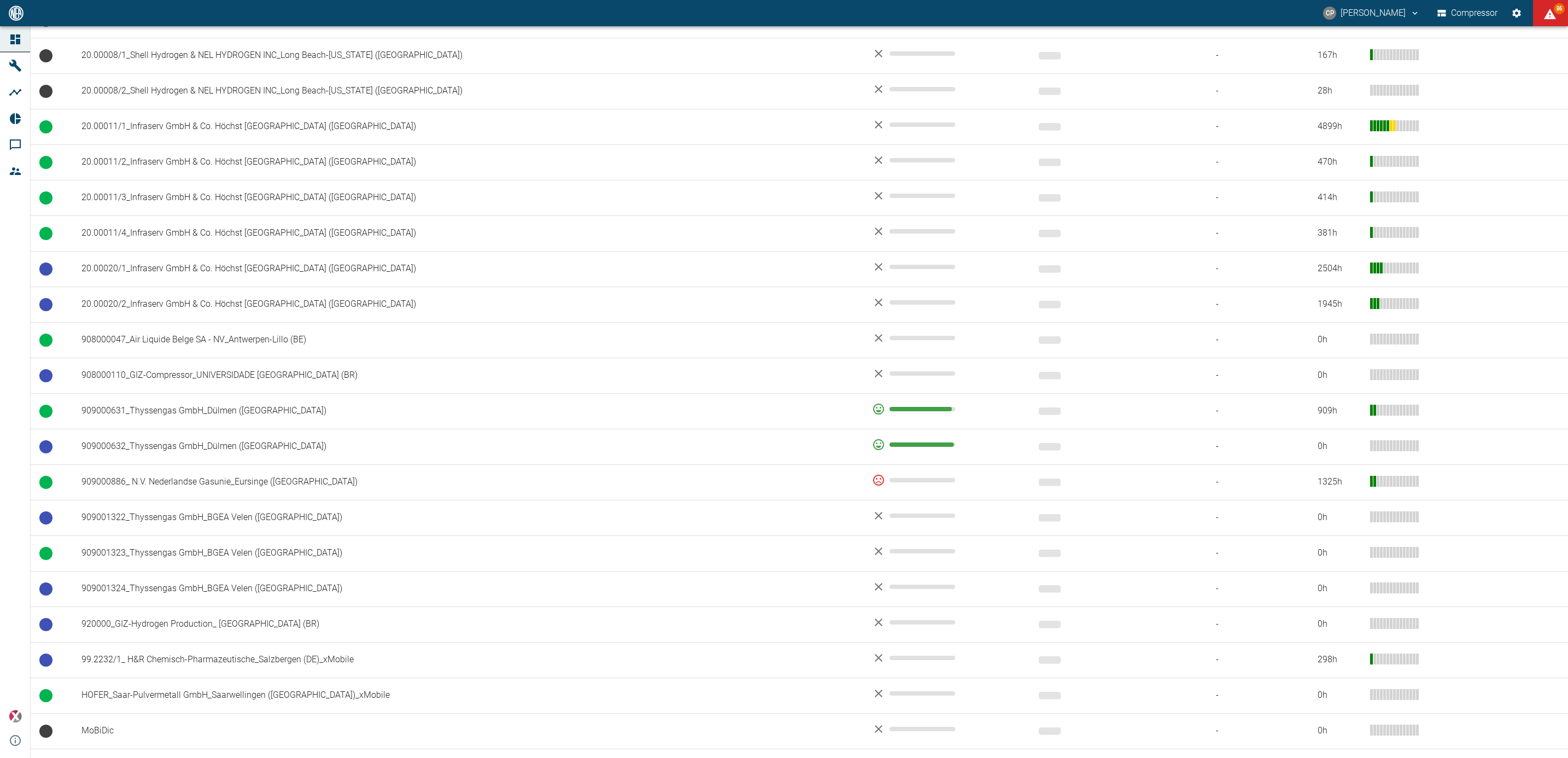
scroll to position [550, 0]
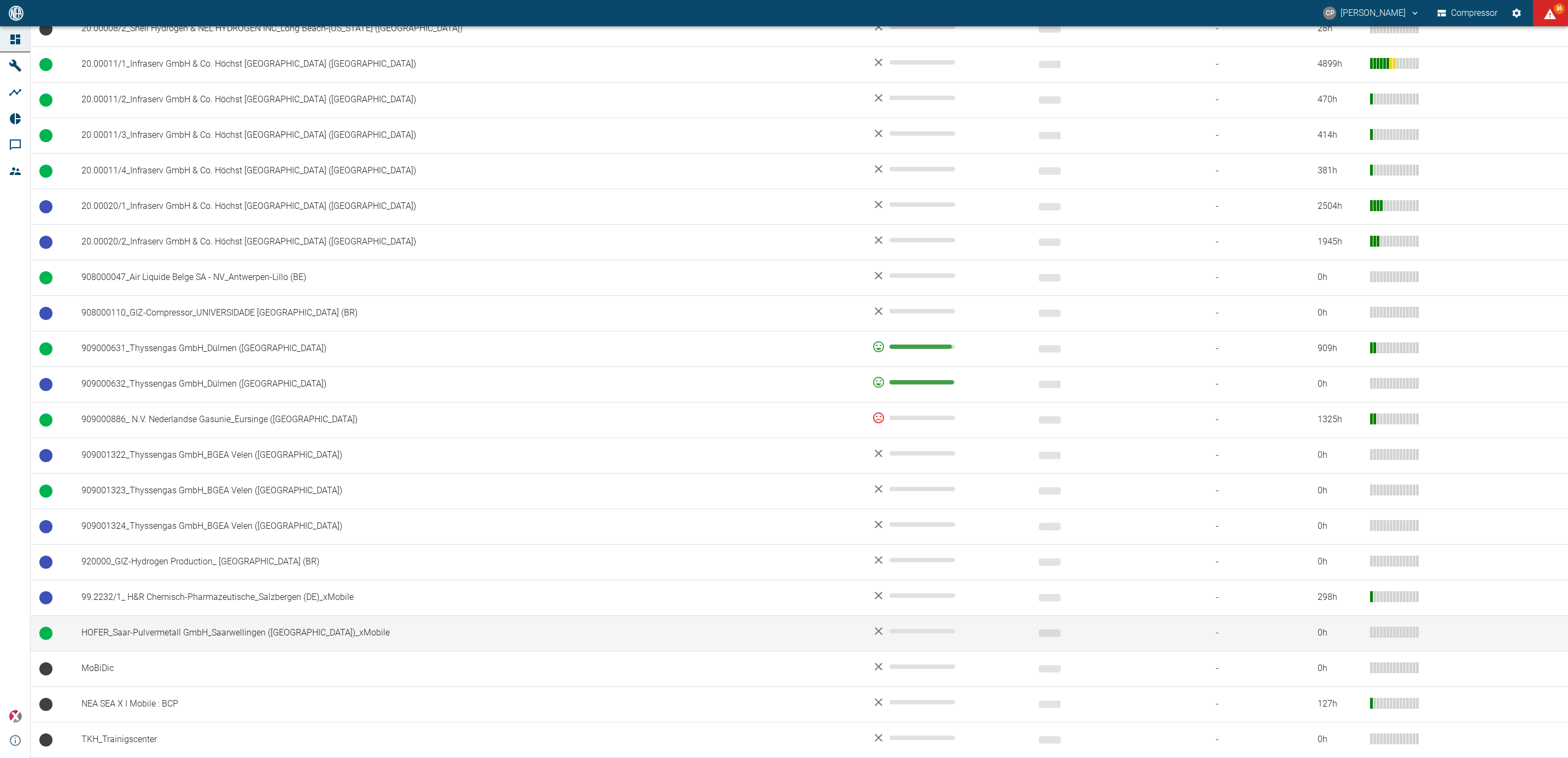
click at [265, 630] on td "HOFER_Saar-Pulvermetall GmbH_Saarwellingen ([GEOGRAPHIC_DATA])_xMobile" at bounding box center [467, 633] width 790 height 35
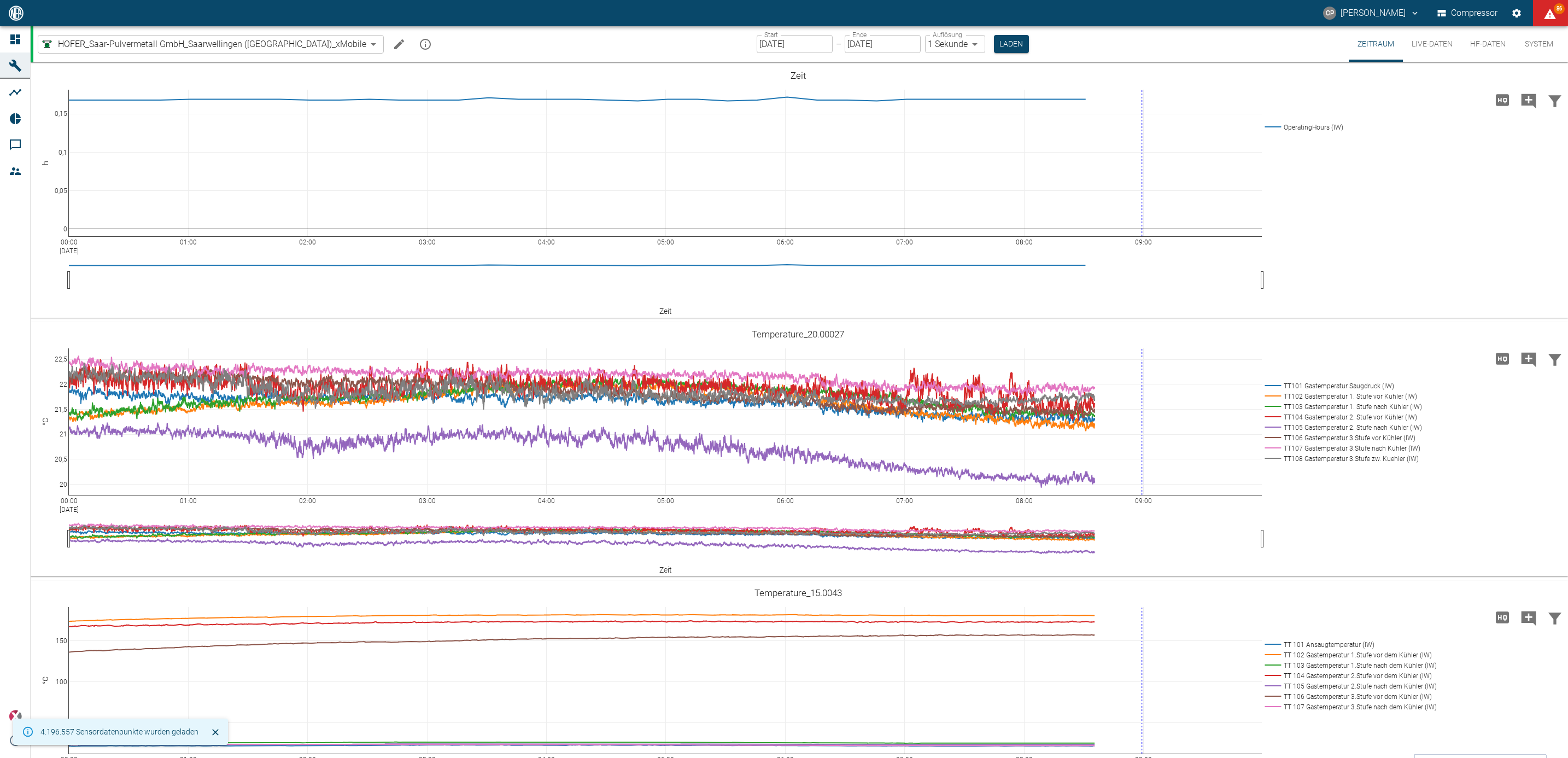
click at [1497, 53] on button "HF-Daten" at bounding box center [1487, 44] width 53 height 35
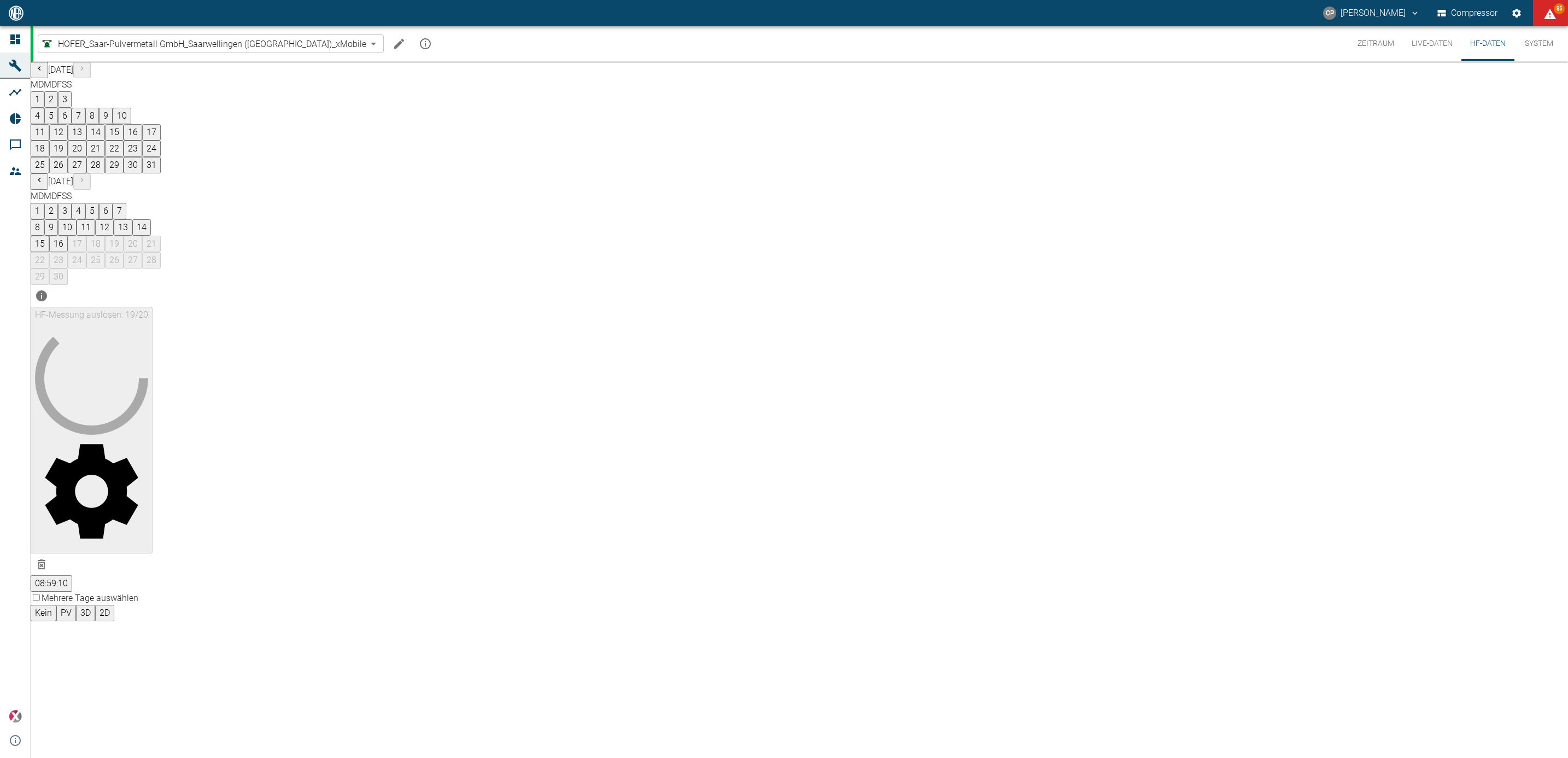
click at [1379, 46] on button "Zeitraum" at bounding box center [1375, 44] width 54 height 35
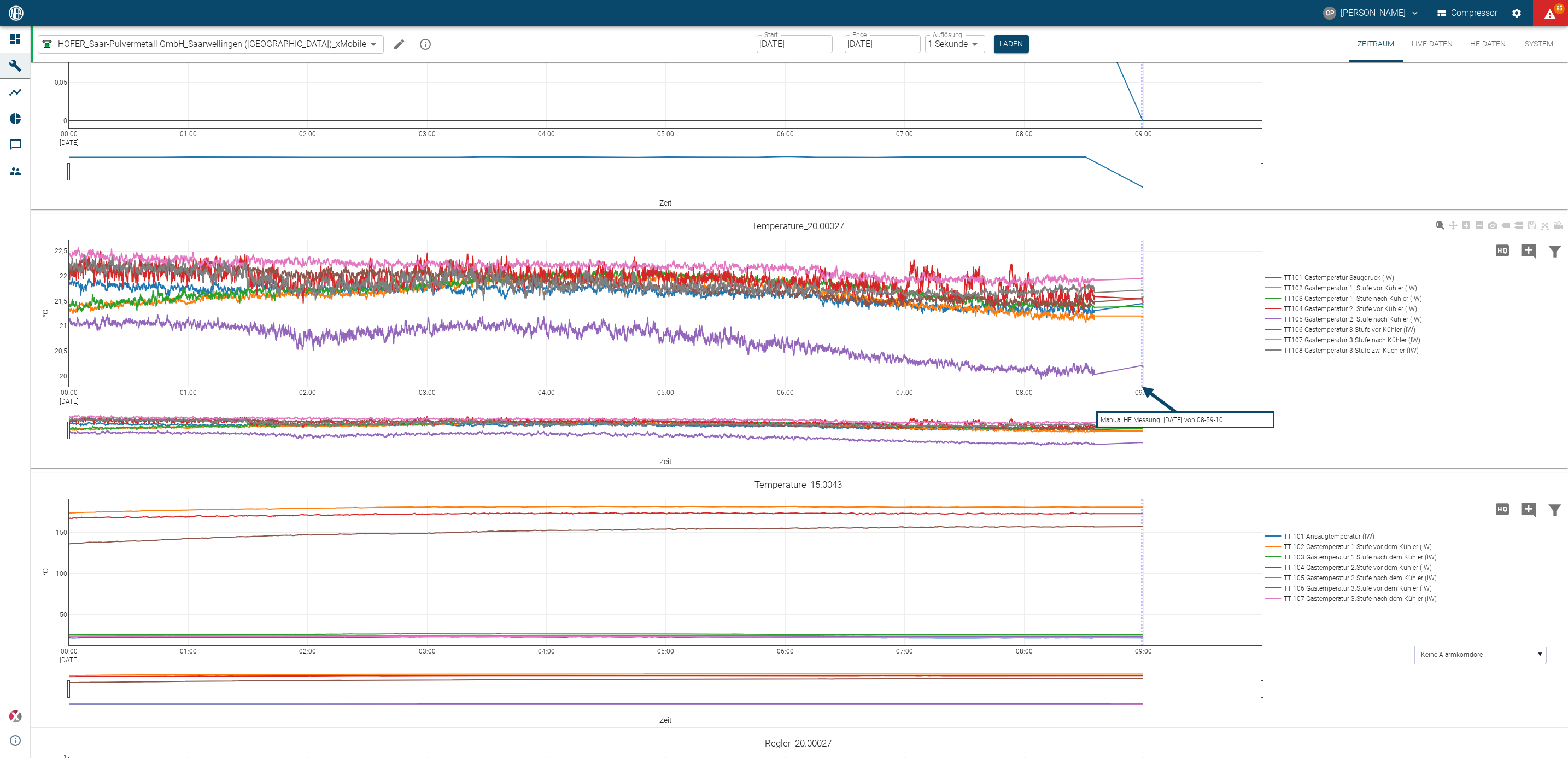
scroll to position [82, 0]
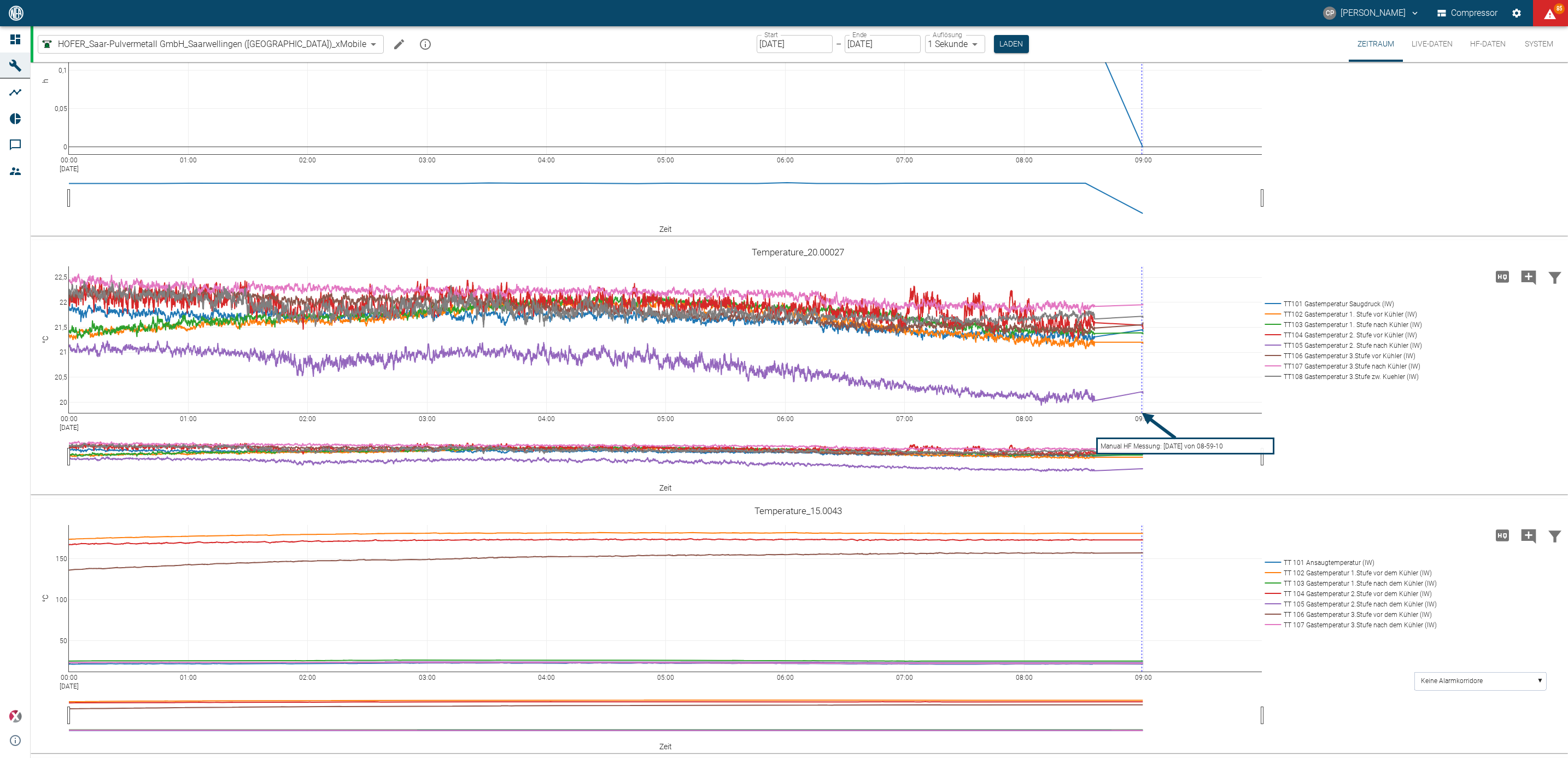
drag, startPoint x: 1427, startPoint y: 51, endPoint x: 1493, endPoint y: 43, distance: 66.5
click at [1427, 50] on button "Live-Daten" at bounding box center [1432, 44] width 58 height 35
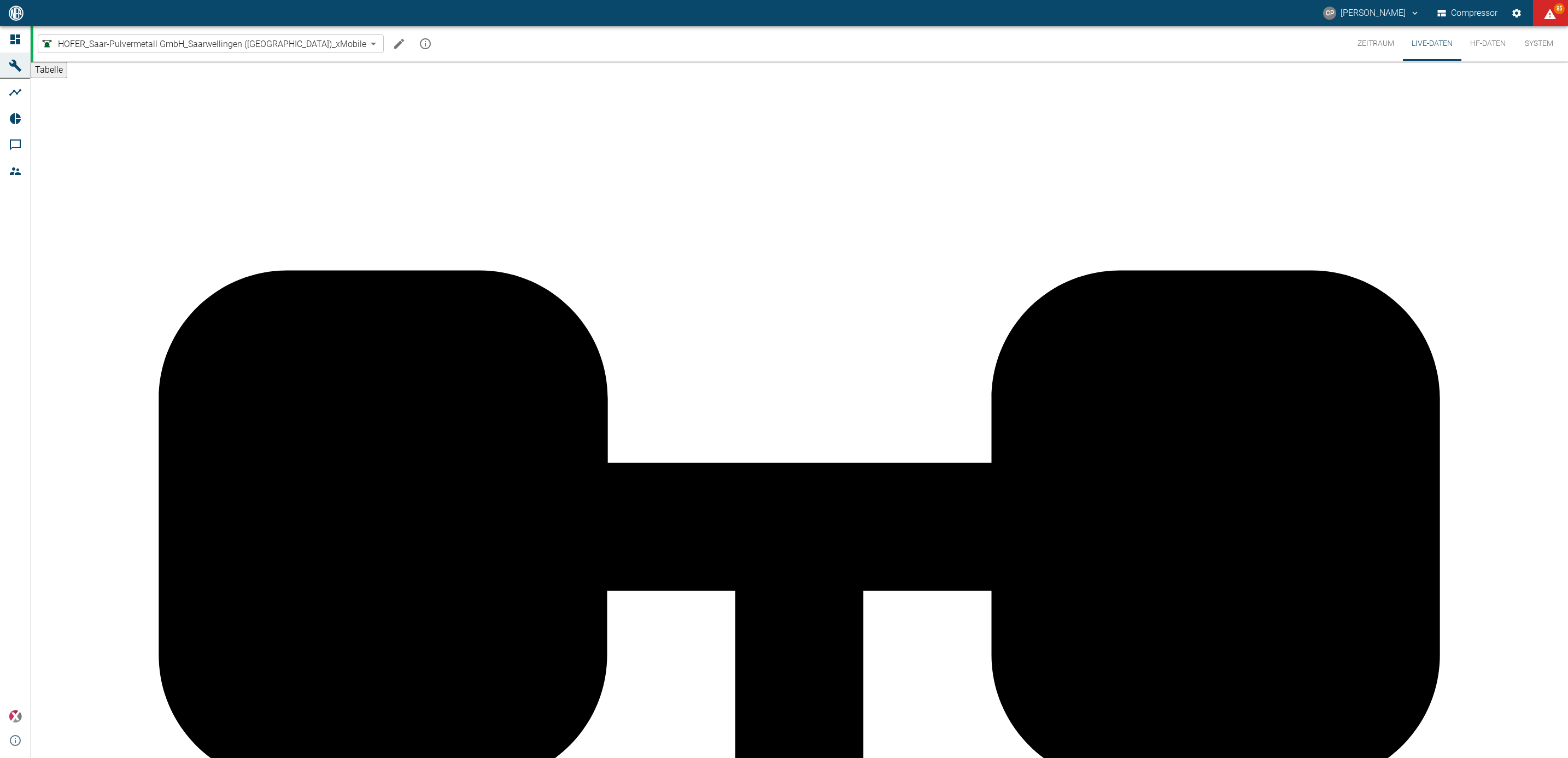
click at [1493, 44] on button "HF-Daten" at bounding box center [1487, 44] width 53 height 35
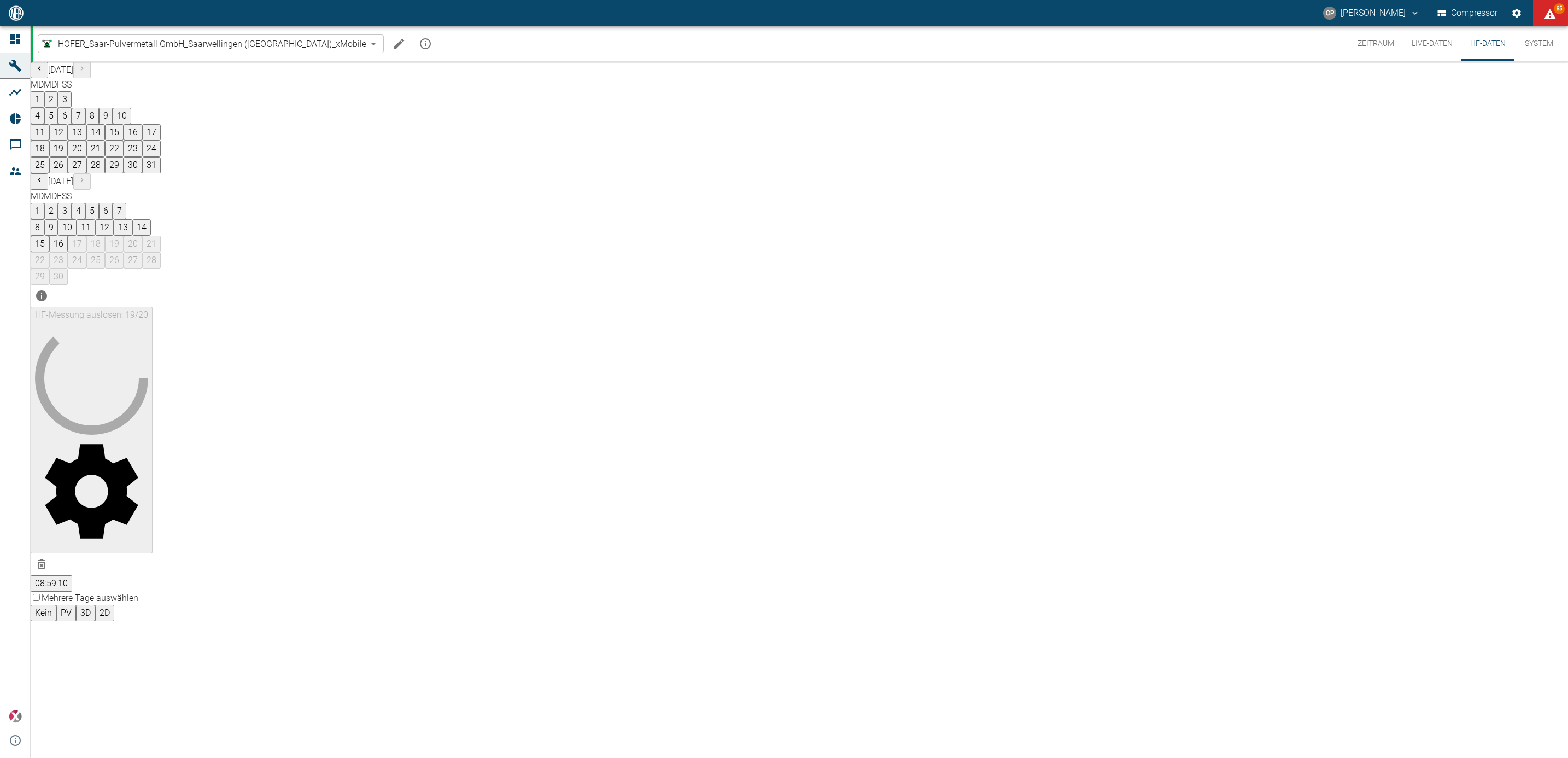
click at [72, 575] on button "08:59:10" at bounding box center [51, 583] width 42 height 17
